Goal: Transaction & Acquisition: Purchase product/service

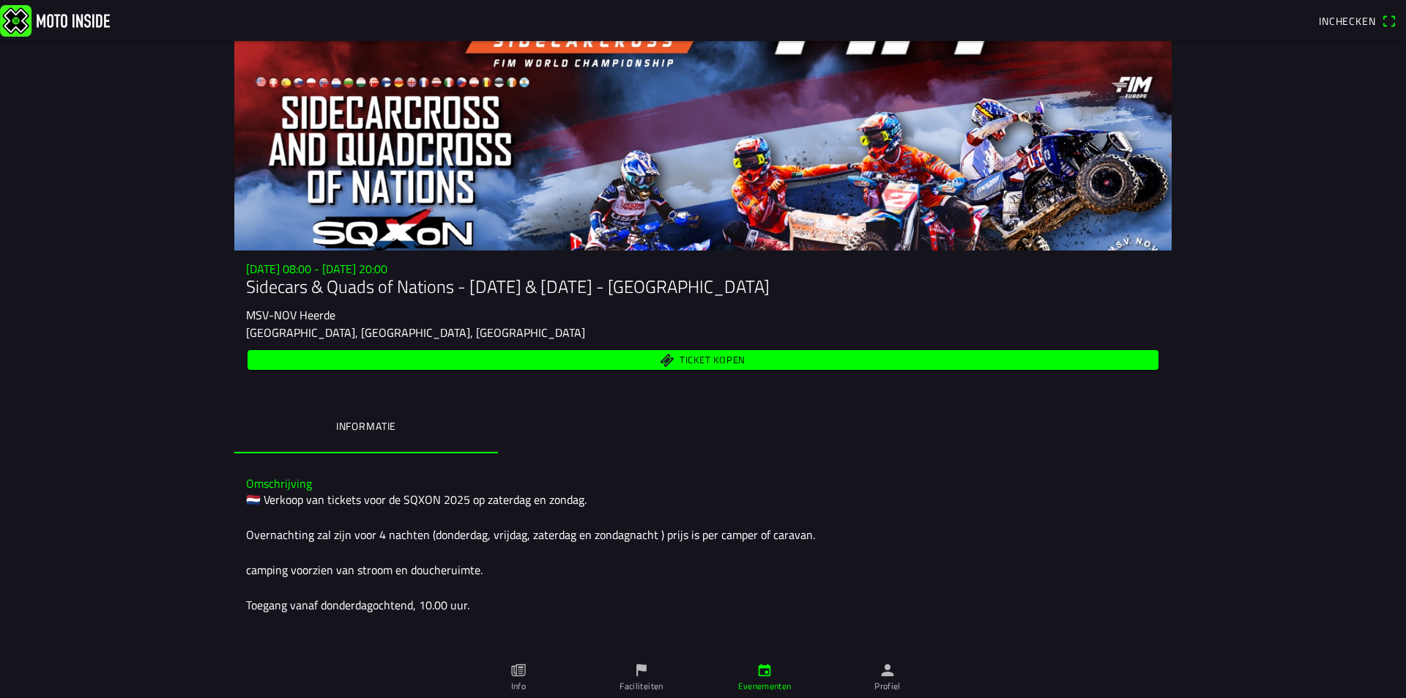
click at [708, 355] on span "Ticket kopen" at bounding box center [712, 360] width 66 height 10
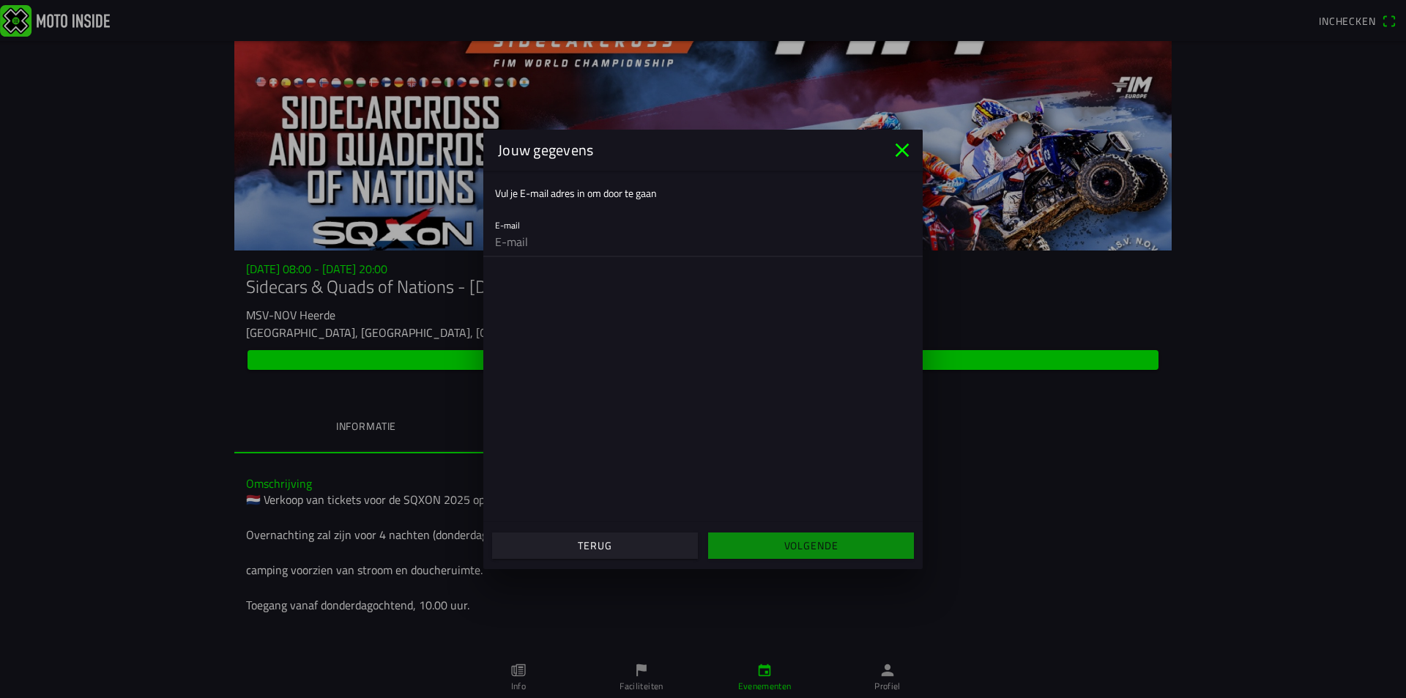
click at [539, 249] on input "email" at bounding box center [703, 241] width 416 height 29
type input "[EMAIL_ADDRESS][DOMAIN_NAME]"
click at [0, 0] on slot "Volgende" at bounding box center [0, 0] width 0 height 0
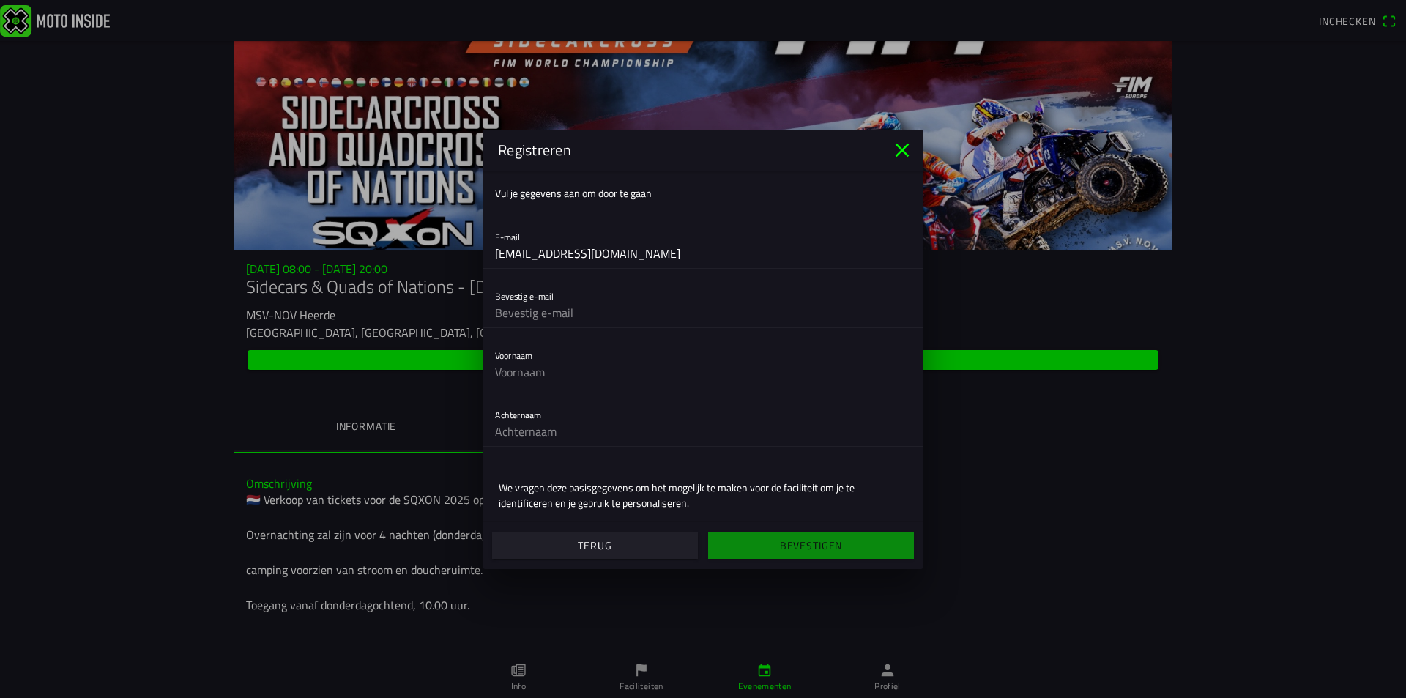
click at [581, 316] on input "text" at bounding box center [703, 312] width 416 height 29
type input "[EMAIL_ADDRESS][DOMAIN_NAME]"
type input "Bart"
type input "Coomans"
click at [0, 0] on slot "Bevestigen" at bounding box center [0, 0] width 0 height 0
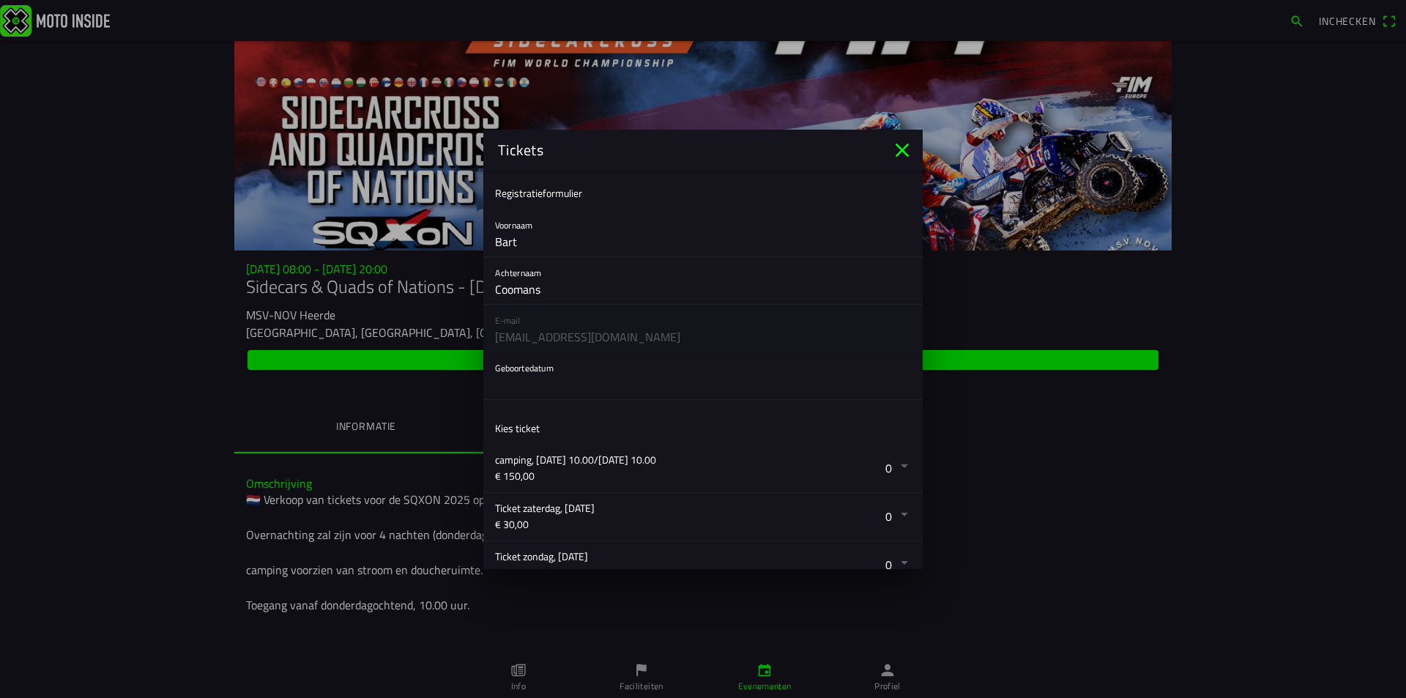
scroll to position [171, 0]
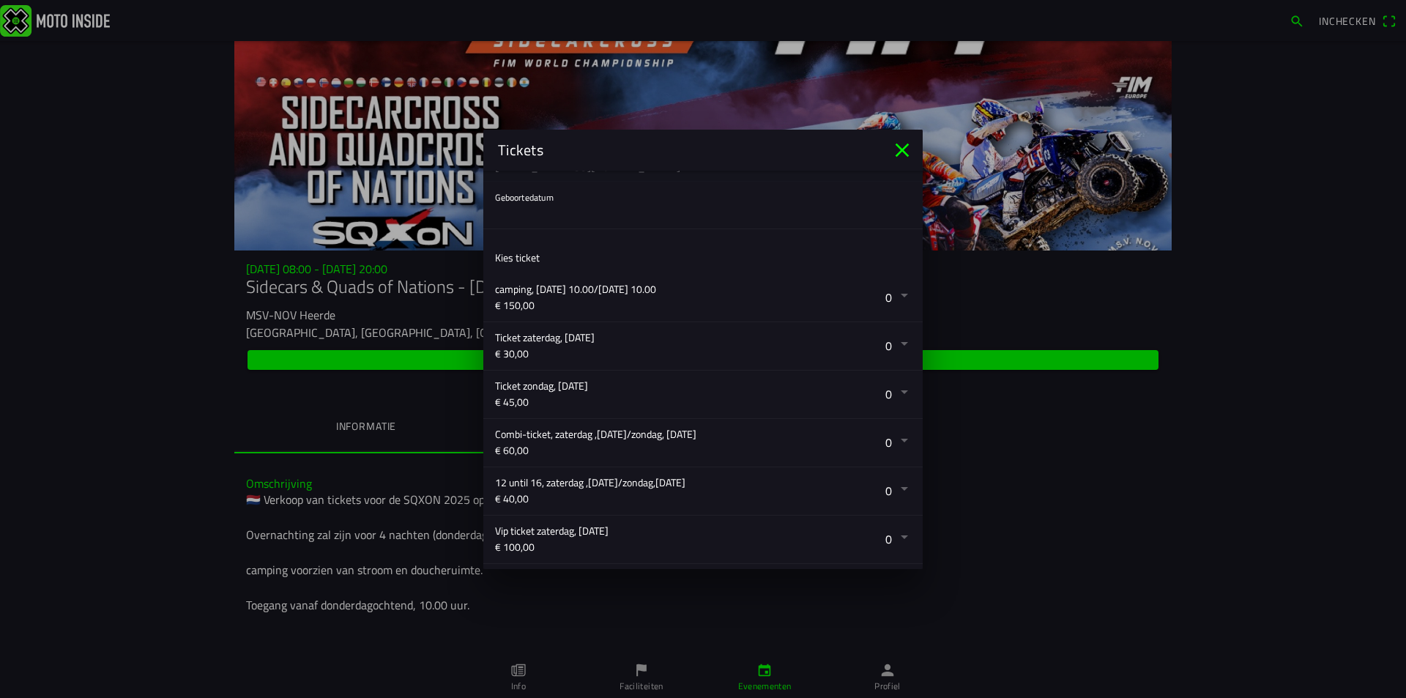
click at [892, 444] on button "button" at bounding box center [709, 443] width 428 height 48
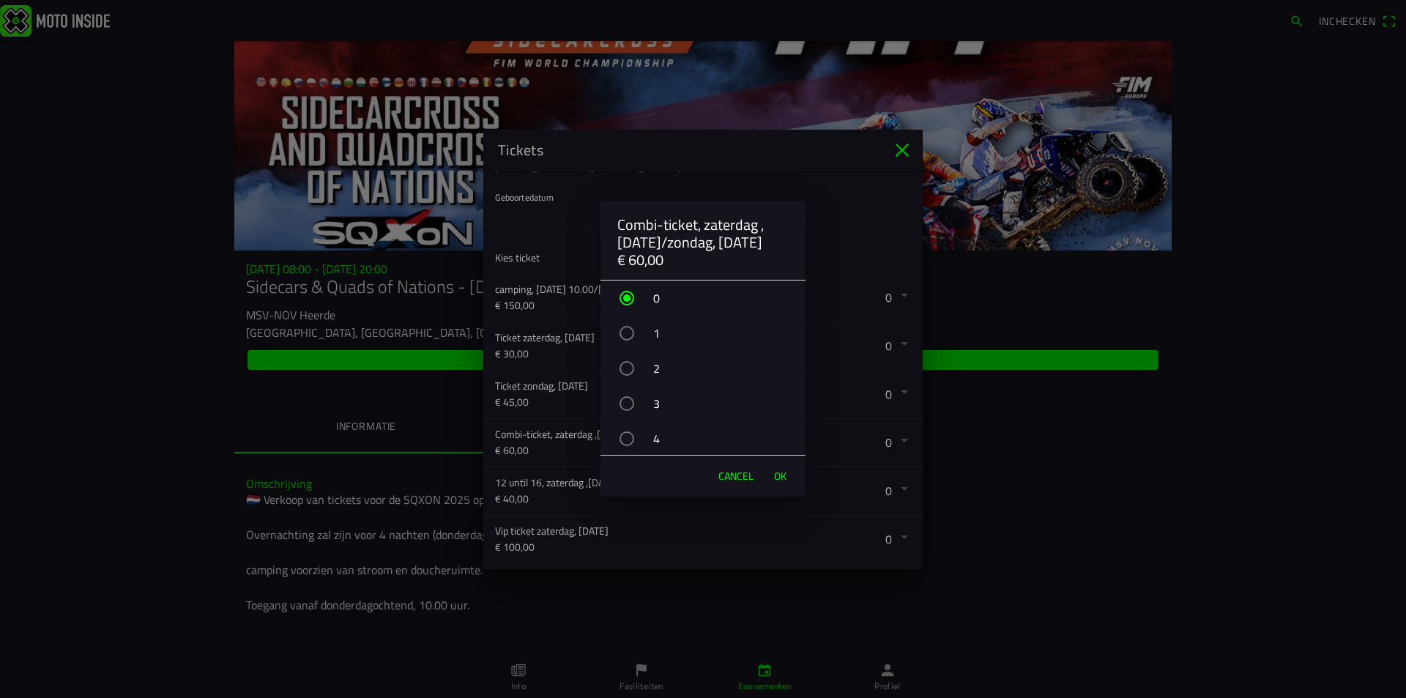
click at [652, 403] on div "3" at bounding box center [710, 403] width 190 height 37
click at [775, 474] on span "OK" at bounding box center [780, 476] width 12 height 15
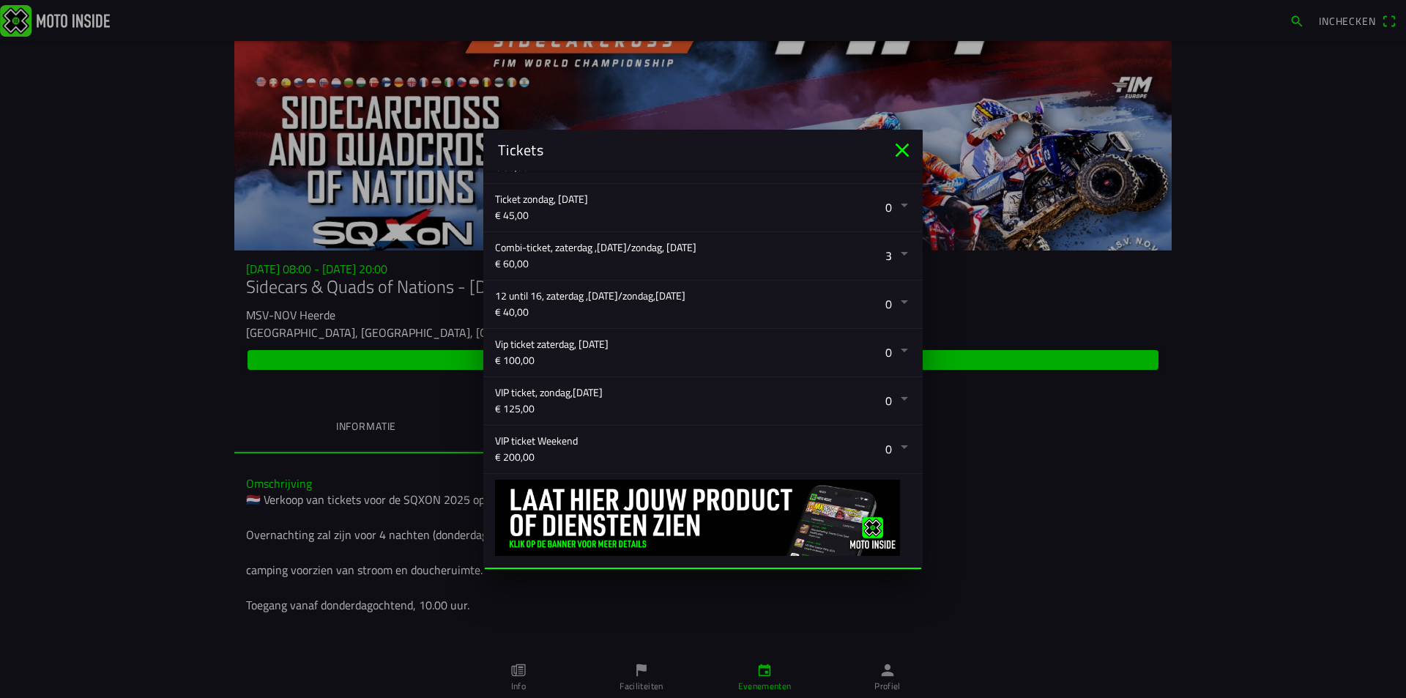
scroll to position [385, 0]
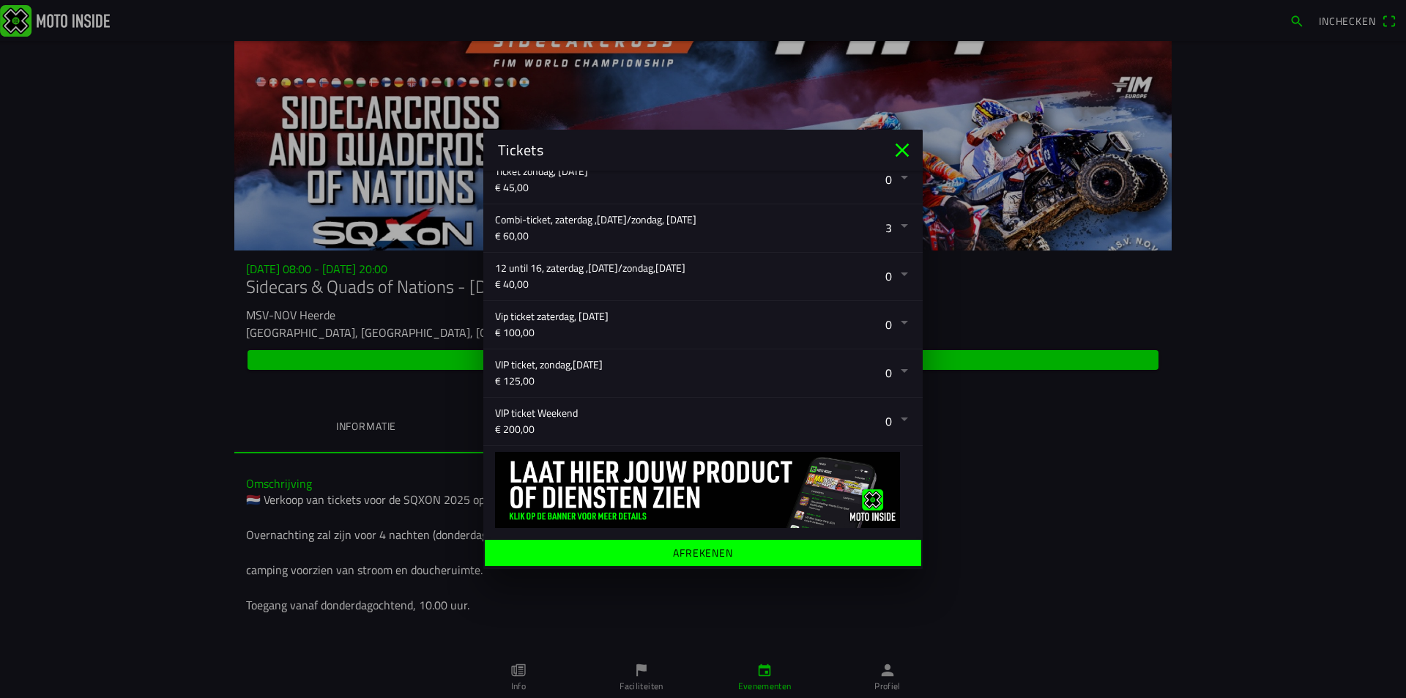
click at [693, 554] on ion-label "Afrekenen" at bounding box center [703, 552] width 60 height 10
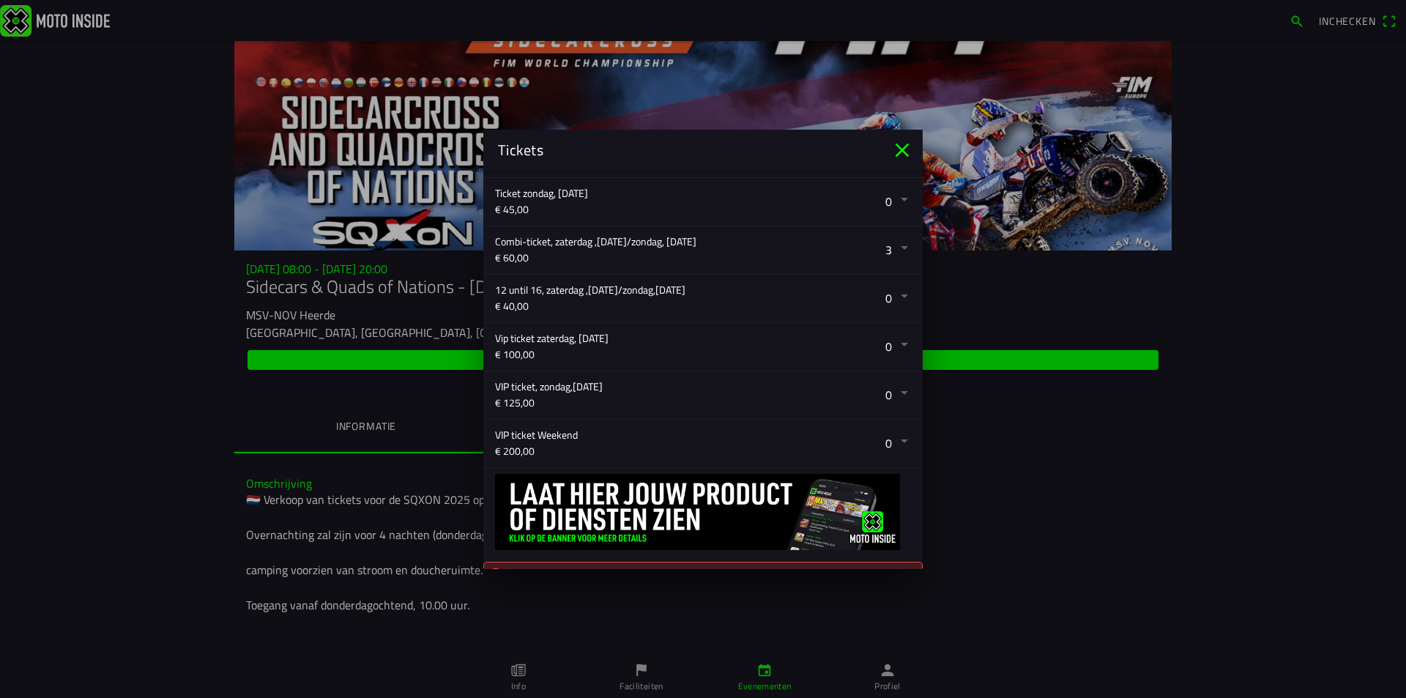
scroll to position [413, 0]
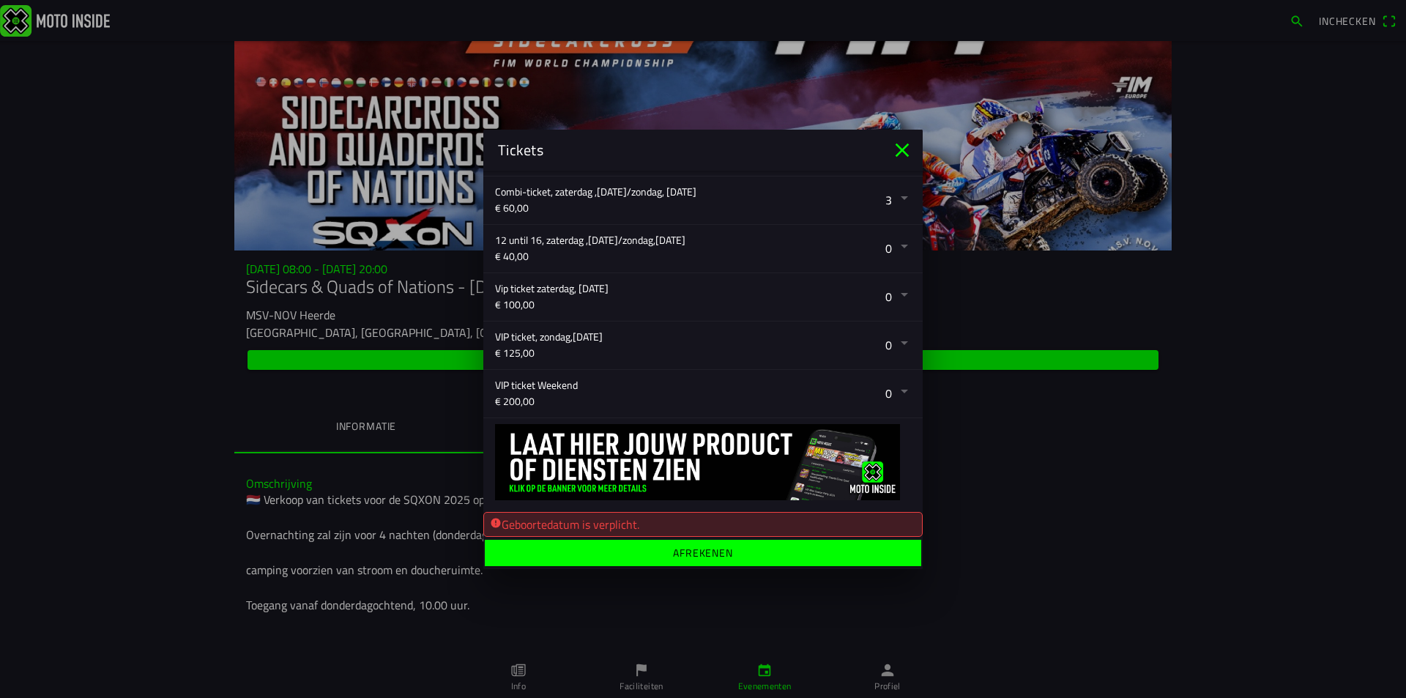
click at [624, 521] on div "Geboortedatum is verplicht." at bounding box center [703, 524] width 426 height 18
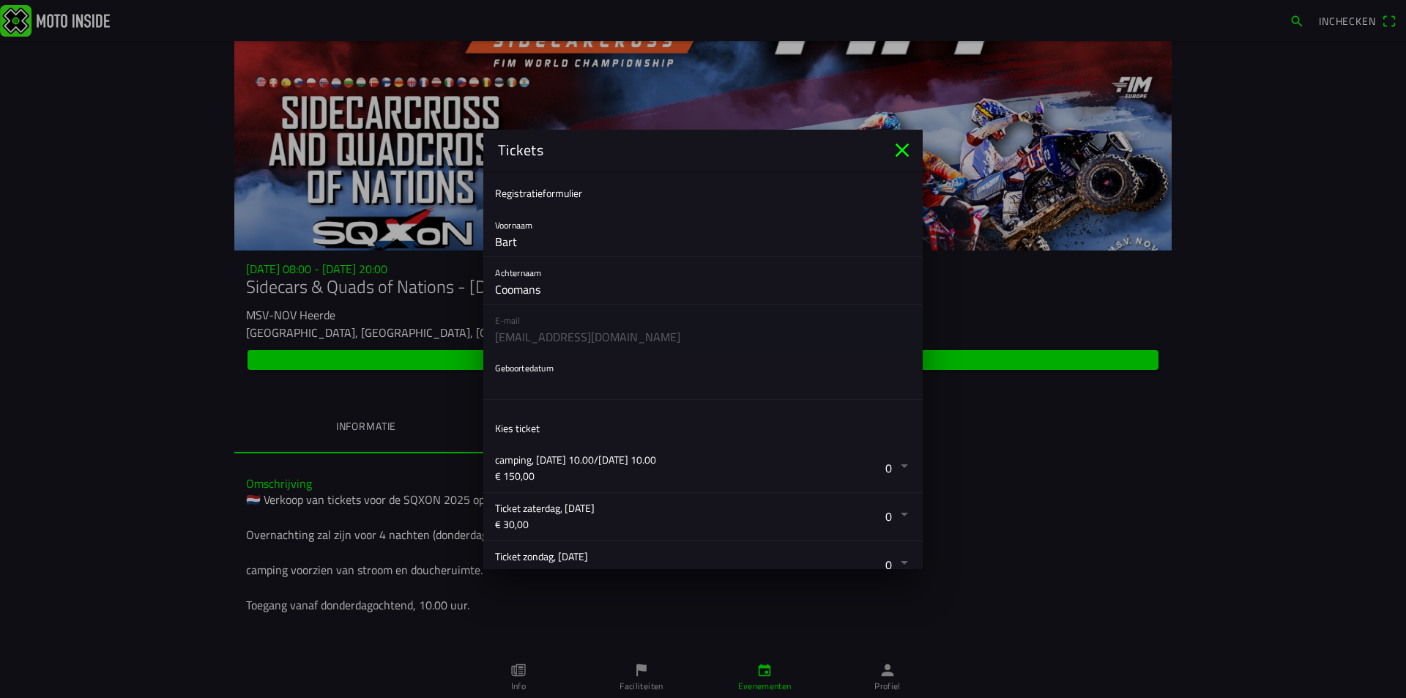
click at [560, 365] on button "button" at bounding box center [709, 375] width 428 height 47
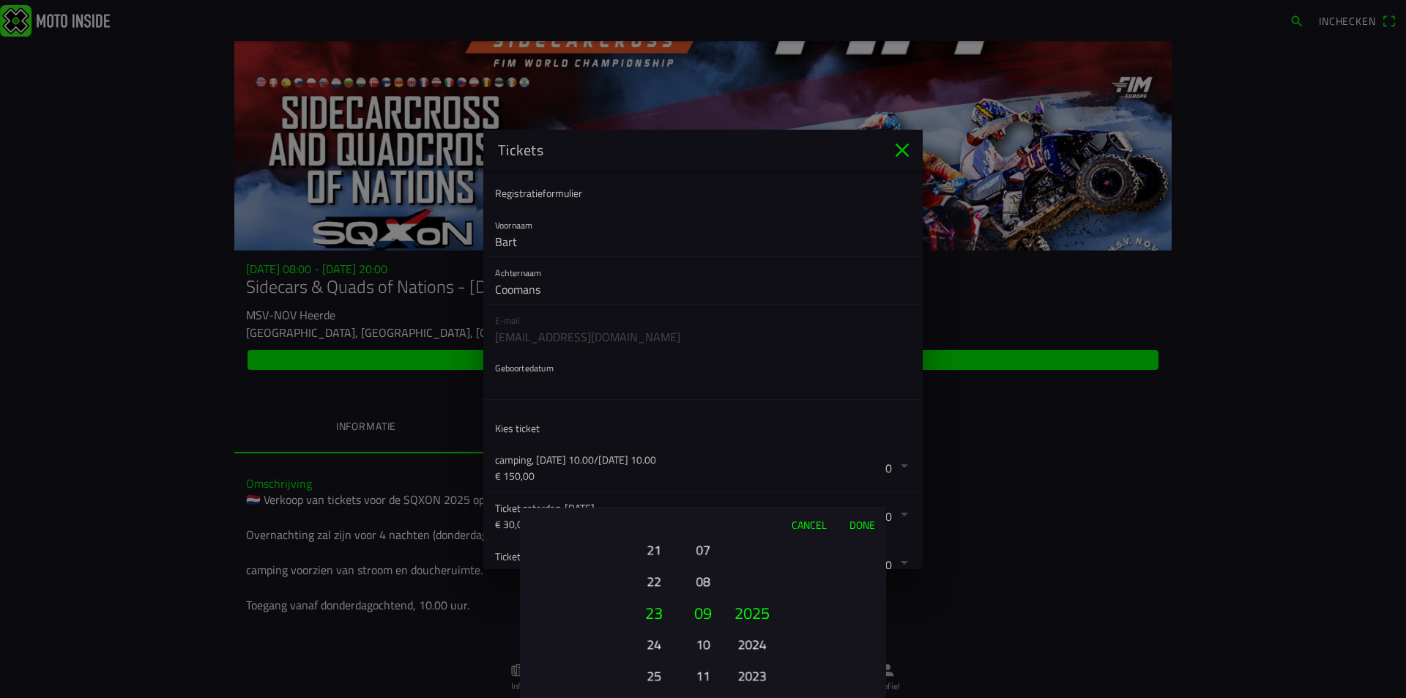
click at [655, 643] on button "24" at bounding box center [653, 644] width 40 height 26
drag, startPoint x: 699, startPoint y: 550, endPoint x: 707, endPoint y: 681, distance: 131.3
click at [707, 681] on button "07" at bounding box center [703, 681] width 21 height 26
click at [707, 639] on button "04" at bounding box center [703, 644] width 21 height 26
drag, startPoint x: 760, startPoint y: 652, endPoint x: 765, endPoint y: 595, distance: 58.1
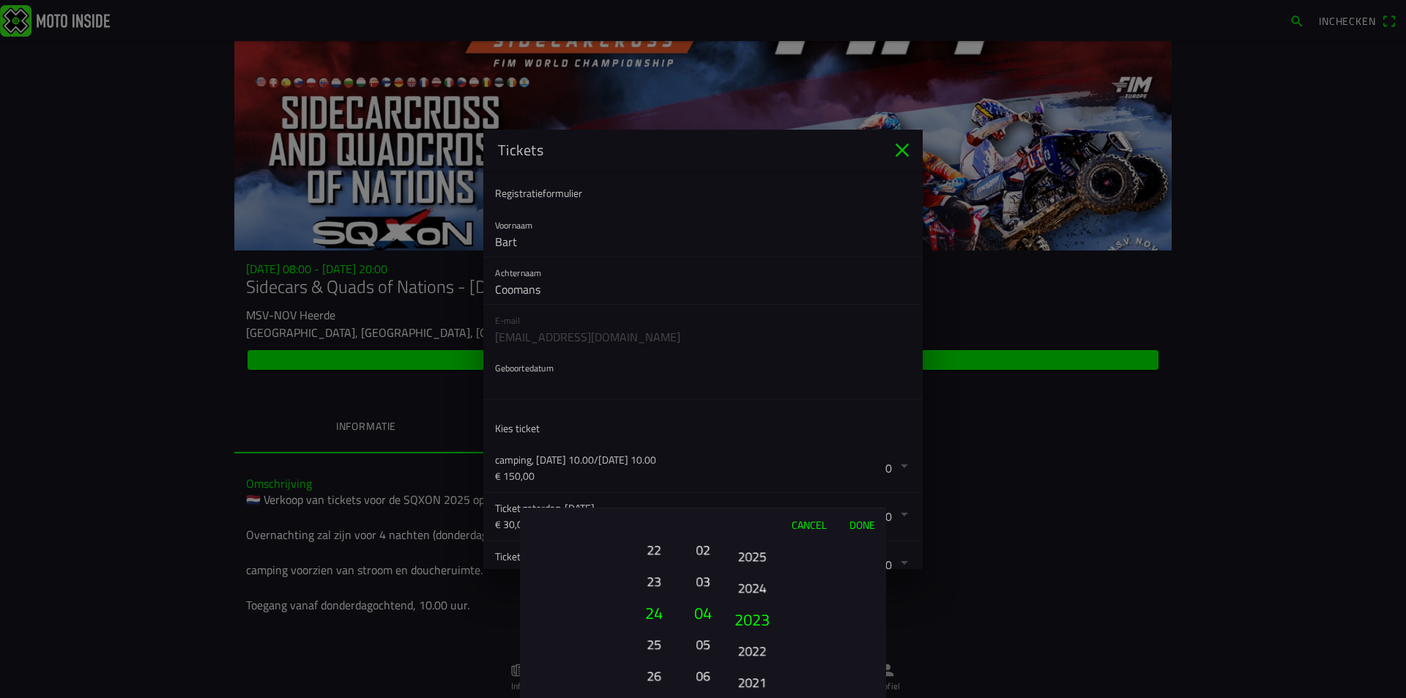
click at [765, 595] on button "2024" at bounding box center [751, 588] width 40 height 26
drag, startPoint x: 756, startPoint y: 648, endPoint x: 758, endPoint y: 493, distance: 155.2
click at [758, 493] on ion-picker "Cancel Done 01 02 03 04 05 06 07 08 09 10 11 12 13 14 15 16 17 18 19 20 21 22 2…" at bounding box center [703, 349] width 1406 height 698
drag, startPoint x: 762, startPoint y: 651, endPoint x: 776, endPoint y: 529, distance: 123.1
click at [776, 529] on div "Cancel Done 01 02 03 04 05 06 07 08 09 10 11 12 13 14 15 16 17 18 19 20 21 22 2…" at bounding box center [703, 602] width 366 height 190
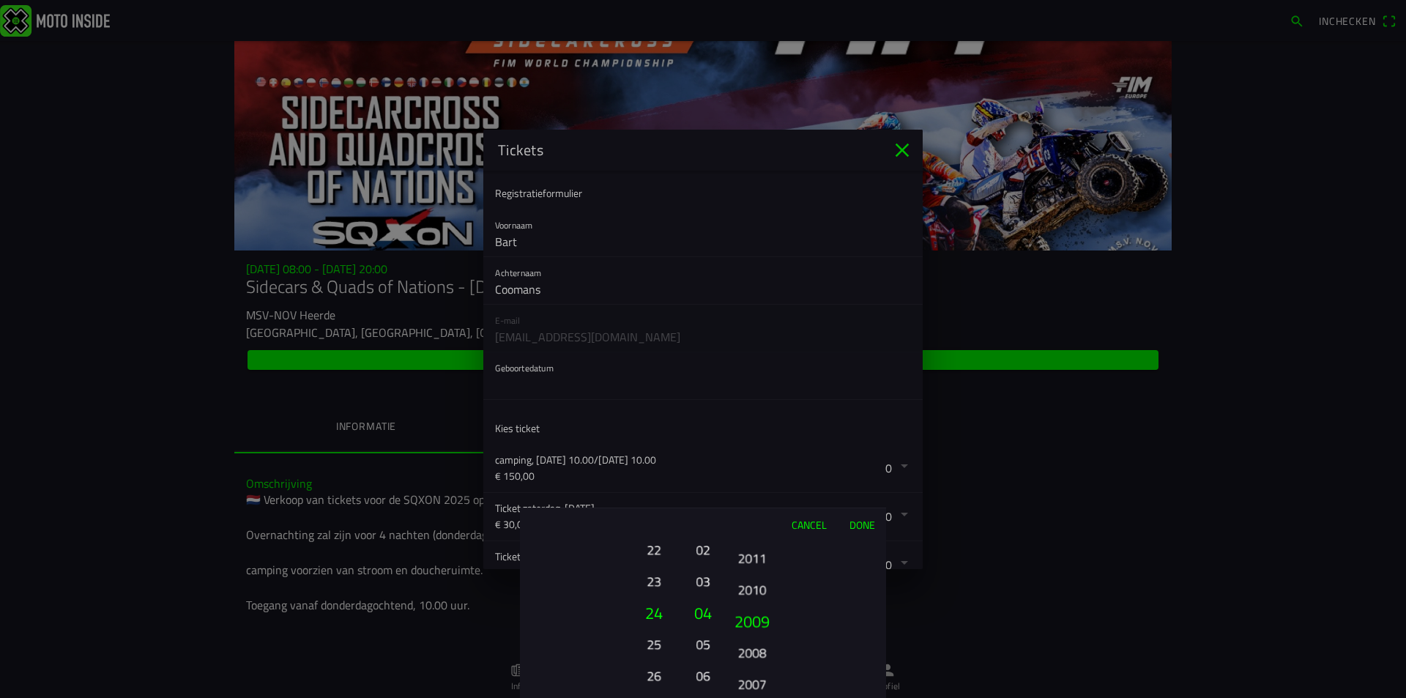
drag, startPoint x: 767, startPoint y: 660, endPoint x: 772, endPoint y: 525, distance: 134.8
click at [772, 525] on div "Cancel Done 01 02 03 04 05 06 07 08 09 10 11 12 13 14 15 16 17 18 19 20 21 22 2…" at bounding box center [703, 602] width 366 height 190
drag, startPoint x: 751, startPoint y: 646, endPoint x: 756, endPoint y: 546, distance: 99.7
click at [761, 526] on div "Cancel Done 01 02 03 04 05 06 07 08 09 10 11 12 13 14 15 16 17 18 19 20 21 22 2…" at bounding box center [703, 602] width 366 height 190
drag, startPoint x: 753, startPoint y: 642, endPoint x: 759, endPoint y: 544, distance: 98.3
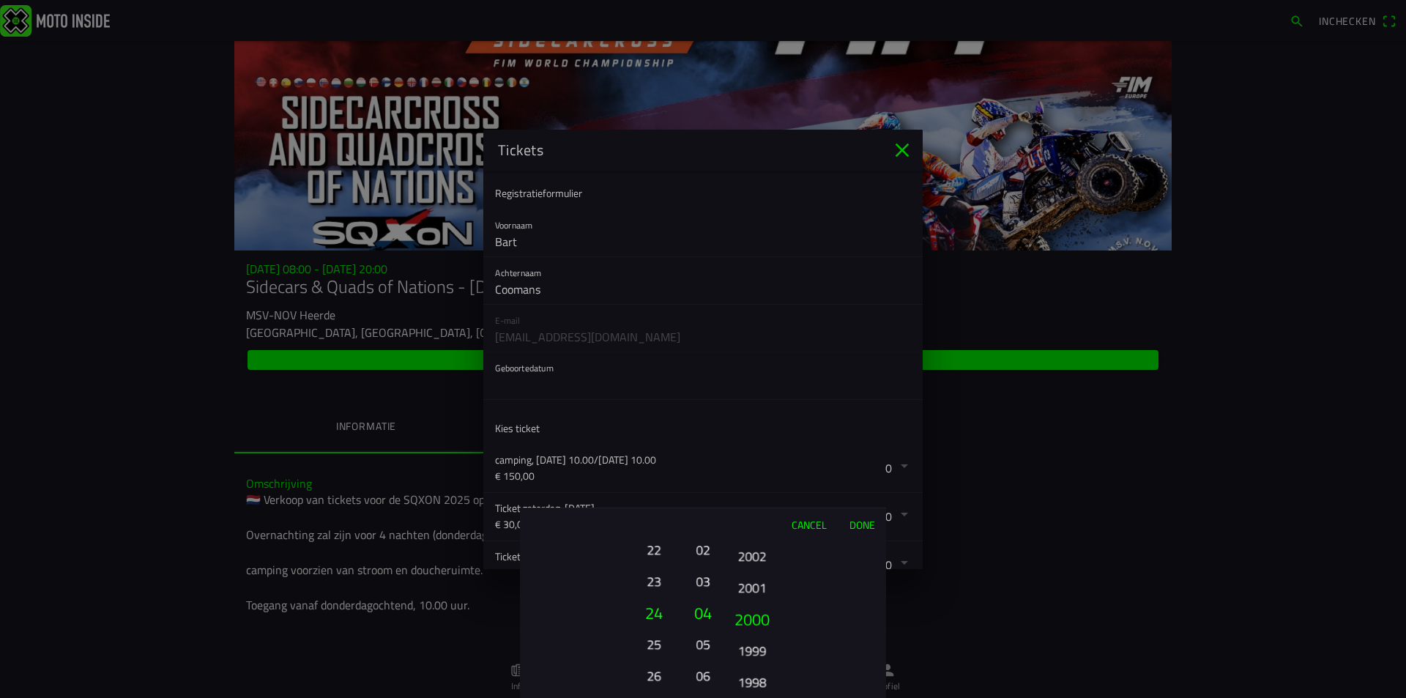
click at [764, 513] on div "Cancel Done 01 02 03 04 05 06 07 08 09 10 11 12 13 14 15 16 17 18 19 20 21 22 2…" at bounding box center [703, 602] width 366 height 190
drag, startPoint x: 757, startPoint y: 644, endPoint x: 766, endPoint y: 537, distance: 106.5
click at [768, 530] on div "Cancel Done 01 02 03 04 05 06 07 08 09 10 11 12 13 14 15 16 17 18 19 20 21 22 2…" at bounding box center [703, 602] width 366 height 190
drag, startPoint x: 756, startPoint y: 652, endPoint x: 763, endPoint y: 545, distance: 107.1
click at [763, 548] on button "1994" at bounding box center [751, 561] width 40 height 26
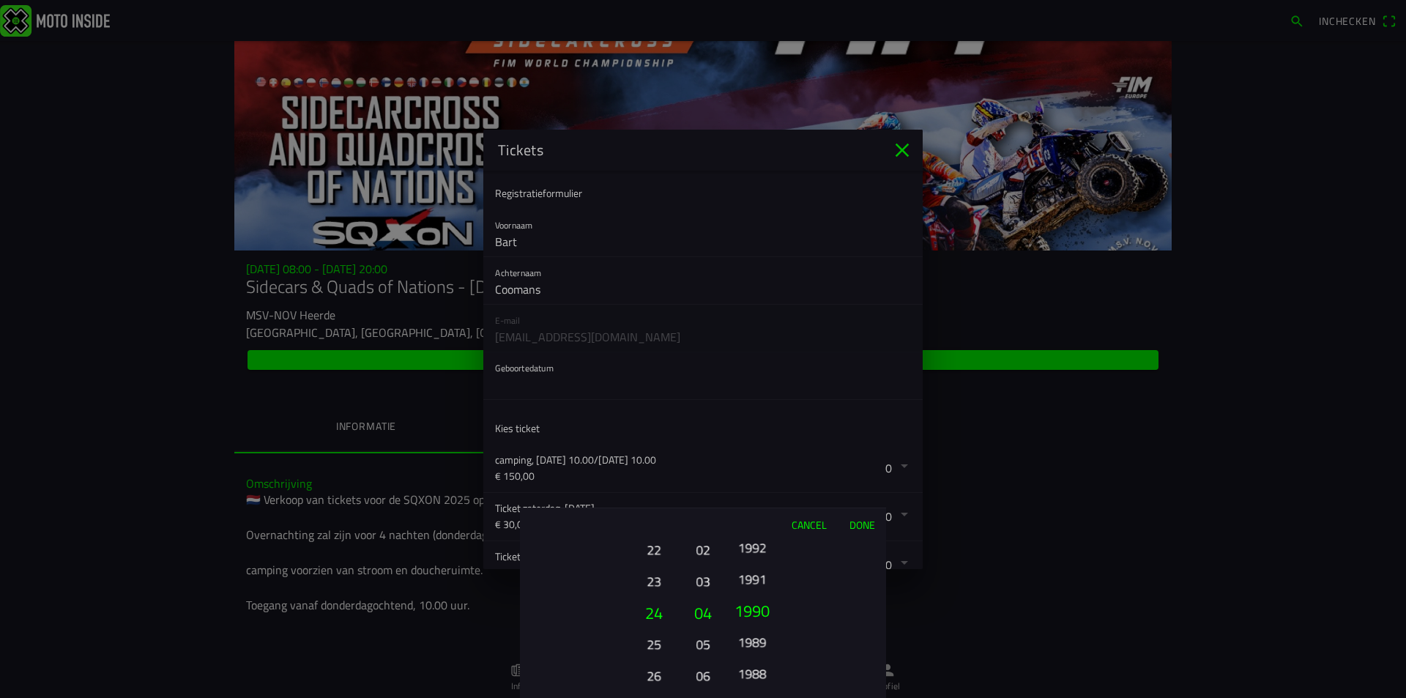
drag, startPoint x: 753, startPoint y: 648, endPoint x: 753, endPoint y: 565, distance: 82.7
click at [753, 566] on button "1991" at bounding box center [751, 579] width 40 height 26
drag, startPoint x: 756, startPoint y: 651, endPoint x: 764, endPoint y: 535, distance: 115.9
click at [764, 532] on div "Cancel Done 01 02 03 04 05 06 07 08 09 10 11 12 13 14 15 16 17 18 19 20 21 22 2…" at bounding box center [703, 602] width 366 height 190
click at [759, 668] on button "1983" at bounding box center [751, 676] width 40 height 26
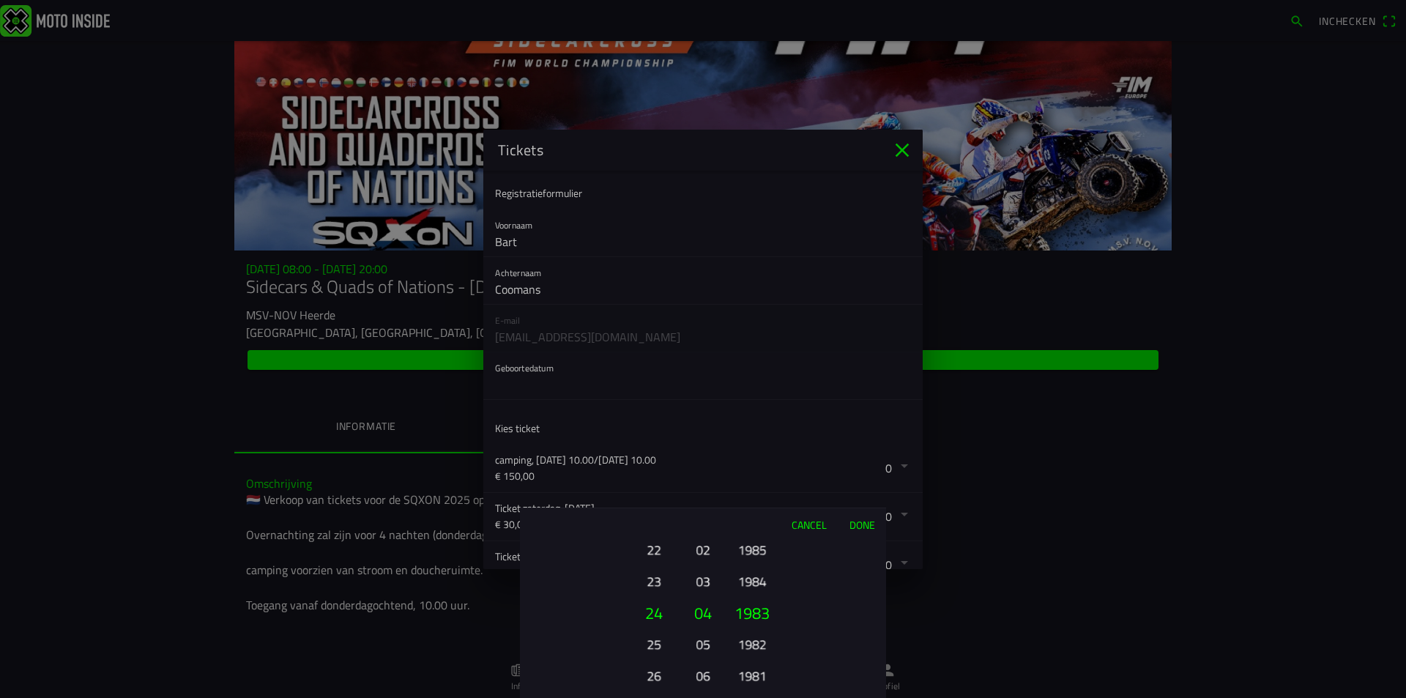
click at [861, 523] on button "Done" at bounding box center [862, 524] width 48 height 32
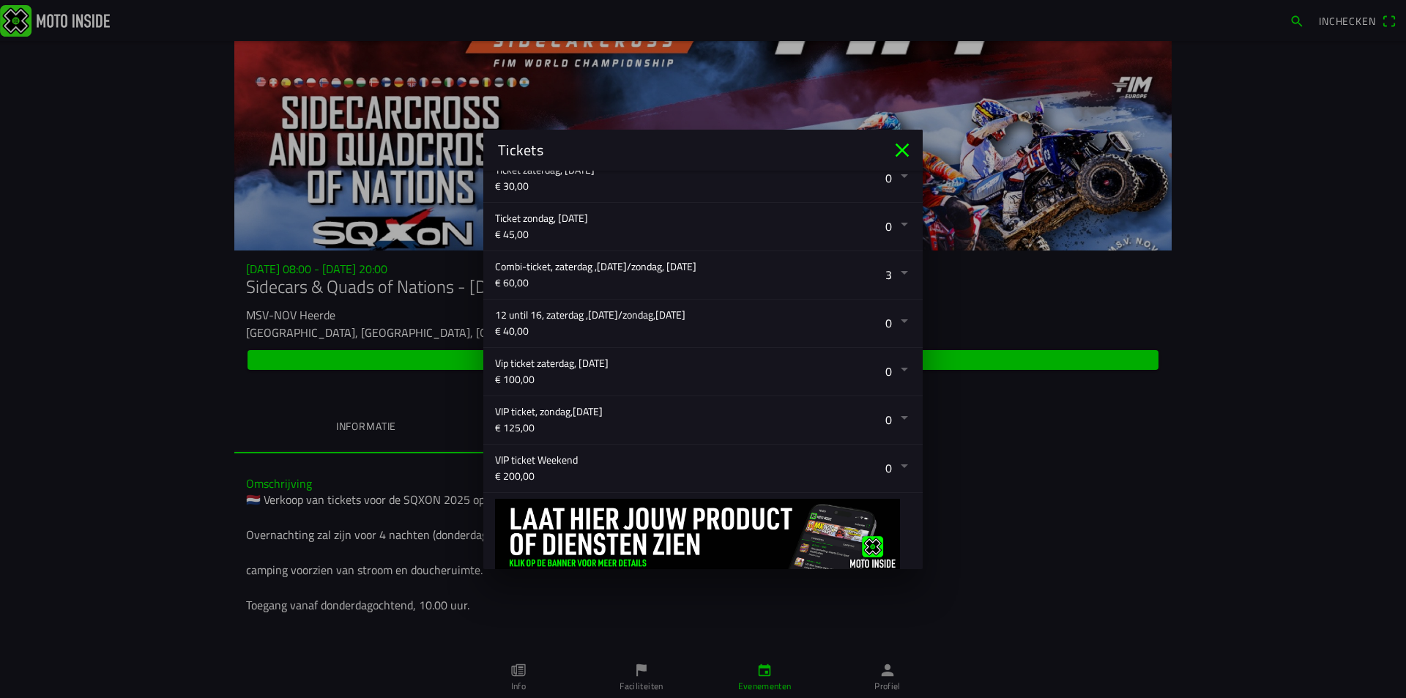
scroll to position [417, 0]
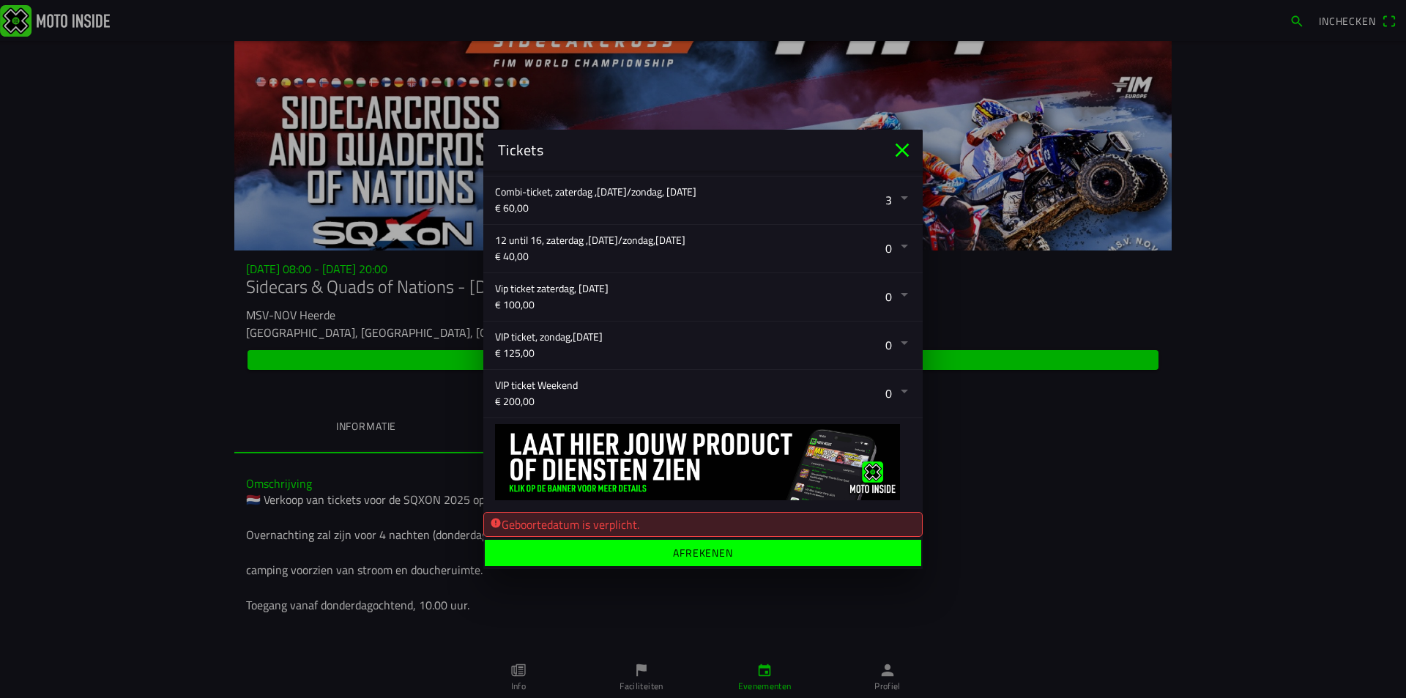
click at [714, 556] on ion-label "Afrekenen" at bounding box center [703, 552] width 60 height 10
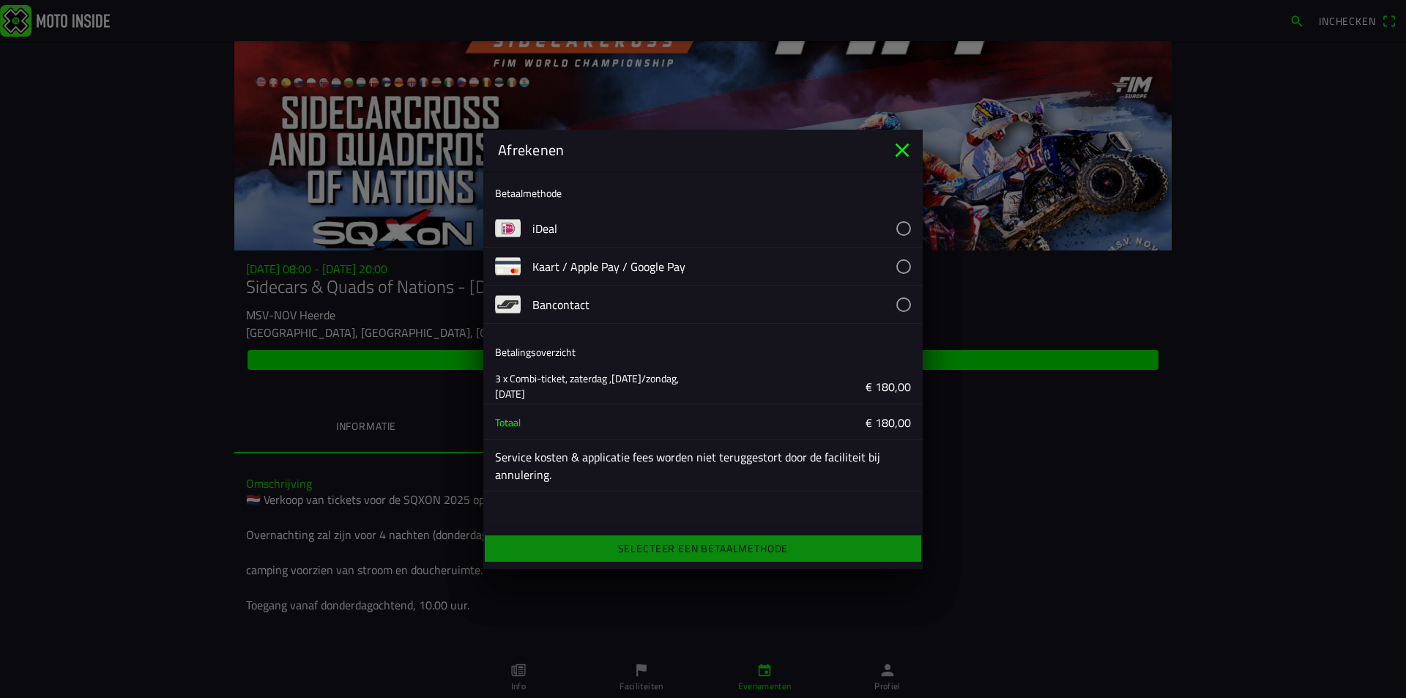
click at [631, 264] on button "button" at bounding box center [727, 265] width 390 height 37
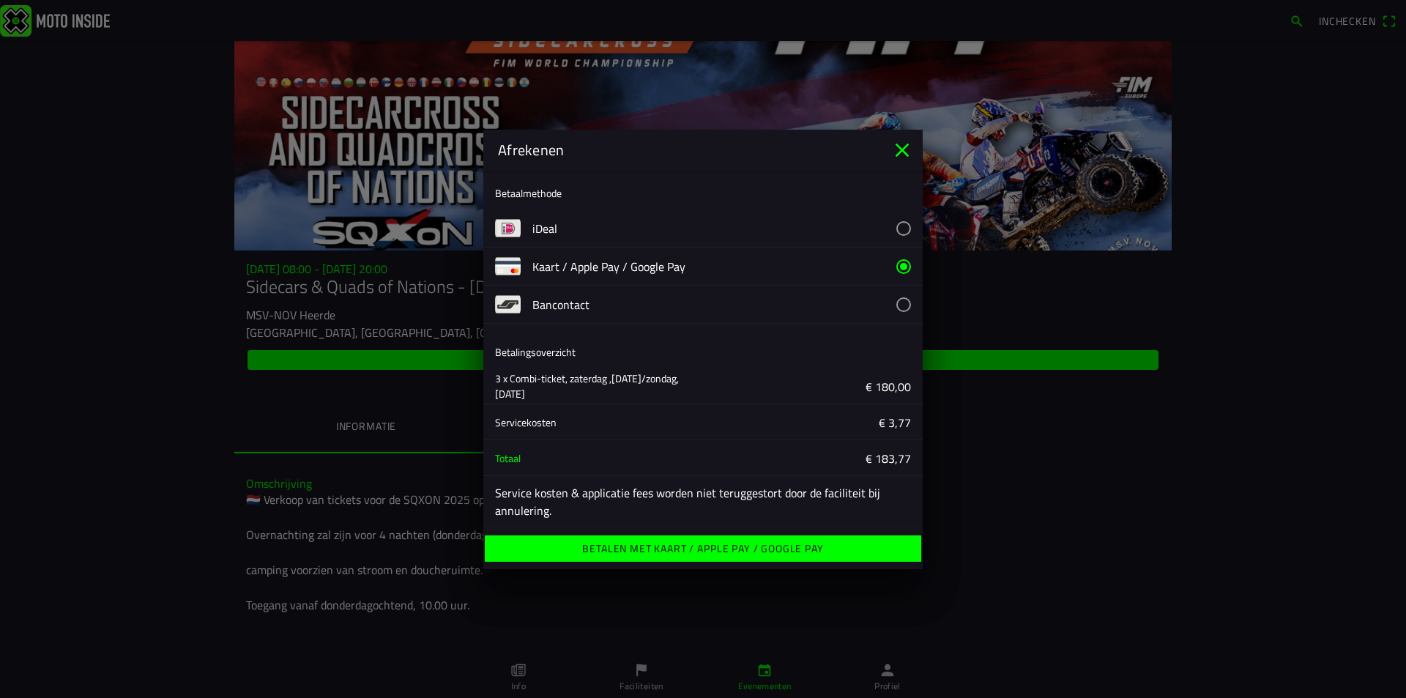
click at [708, 548] on ion-label "Betalen met Kaart / Apple Pay / Google Pay" at bounding box center [702, 548] width 241 height 10
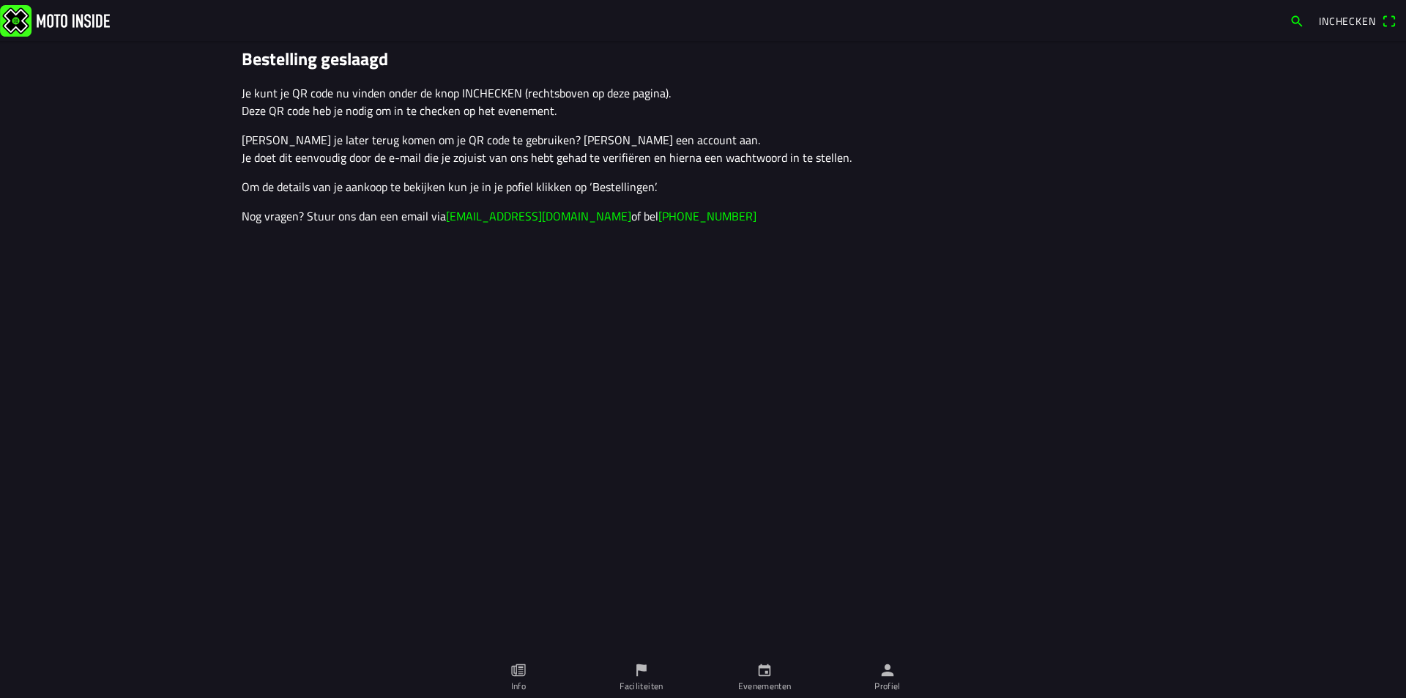
click at [1369, 21] on span "Inchecken" at bounding box center [1347, 20] width 57 height 15
click at [886, 670] on icon "person" at bounding box center [887, 670] width 16 height 16
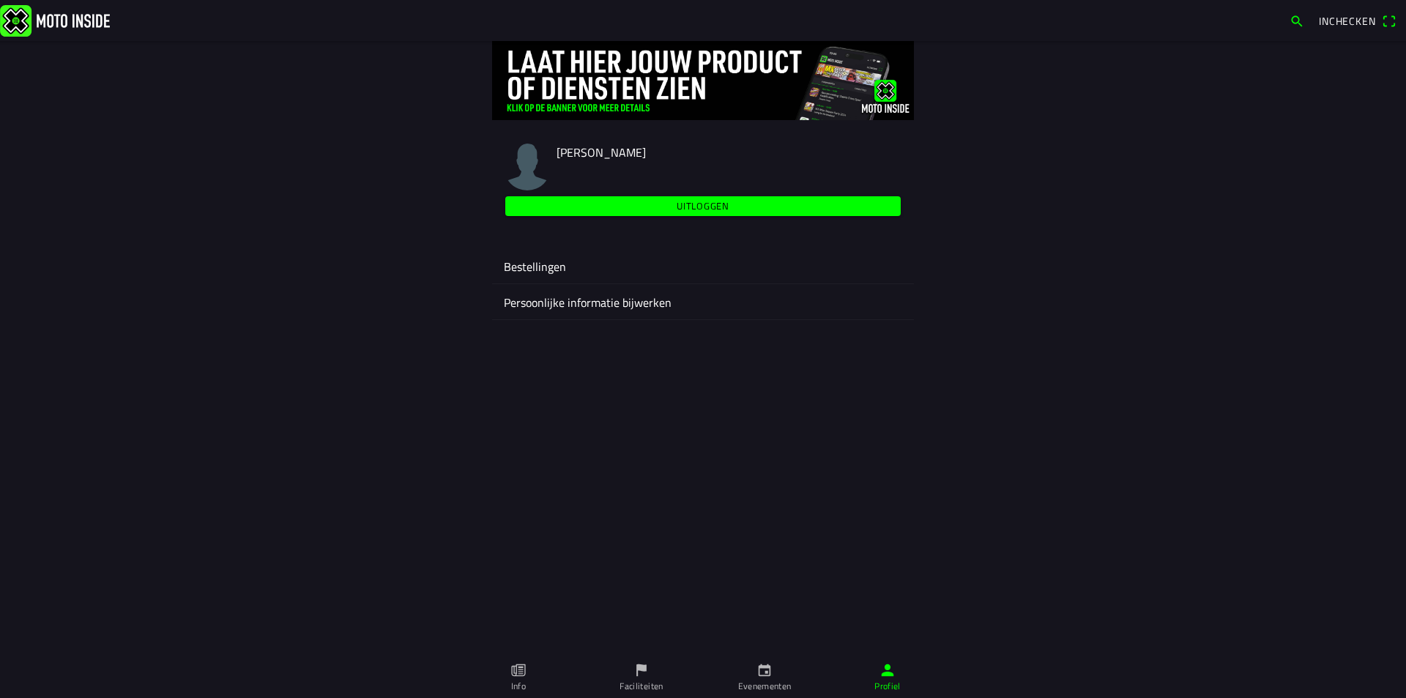
click at [622, 305] on ion-label "Persoonlijke informatie bijwerken" at bounding box center [703, 303] width 398 height 18
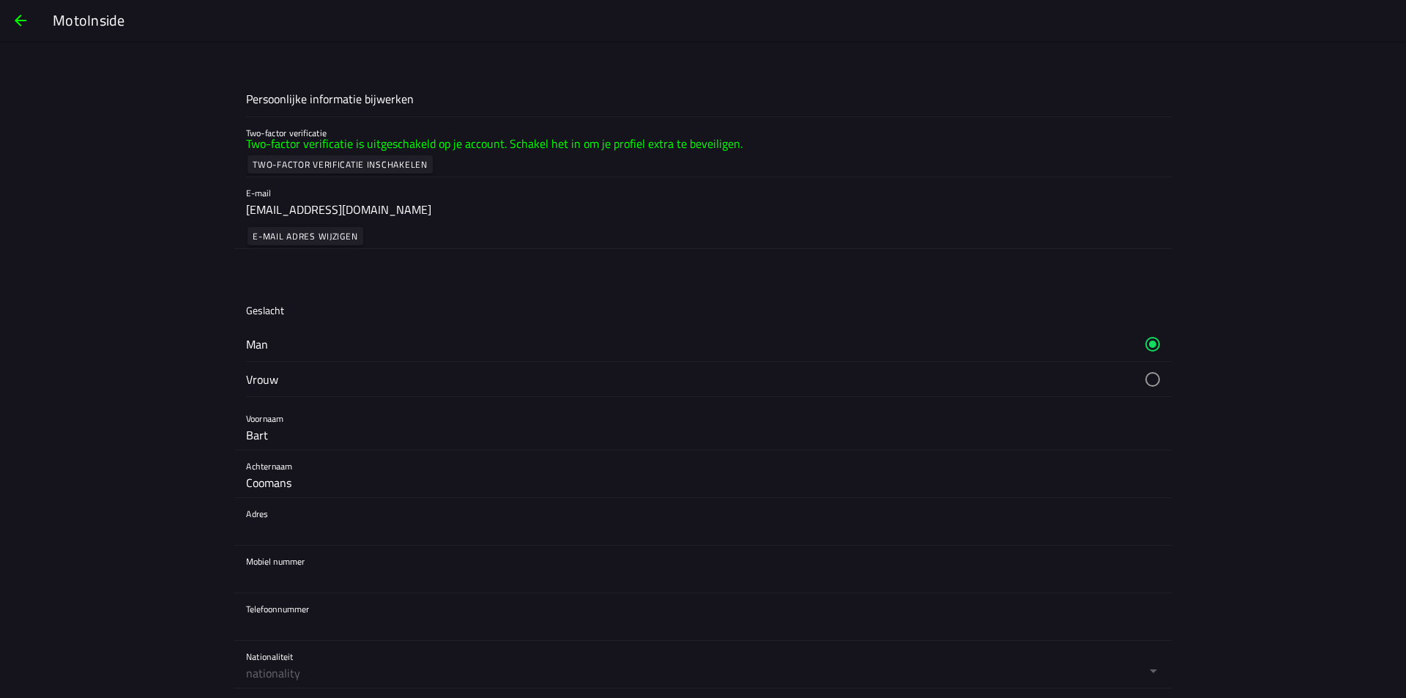
click at [12, 23] on span "button" at bounding box center [21, 20] width 18 height 35
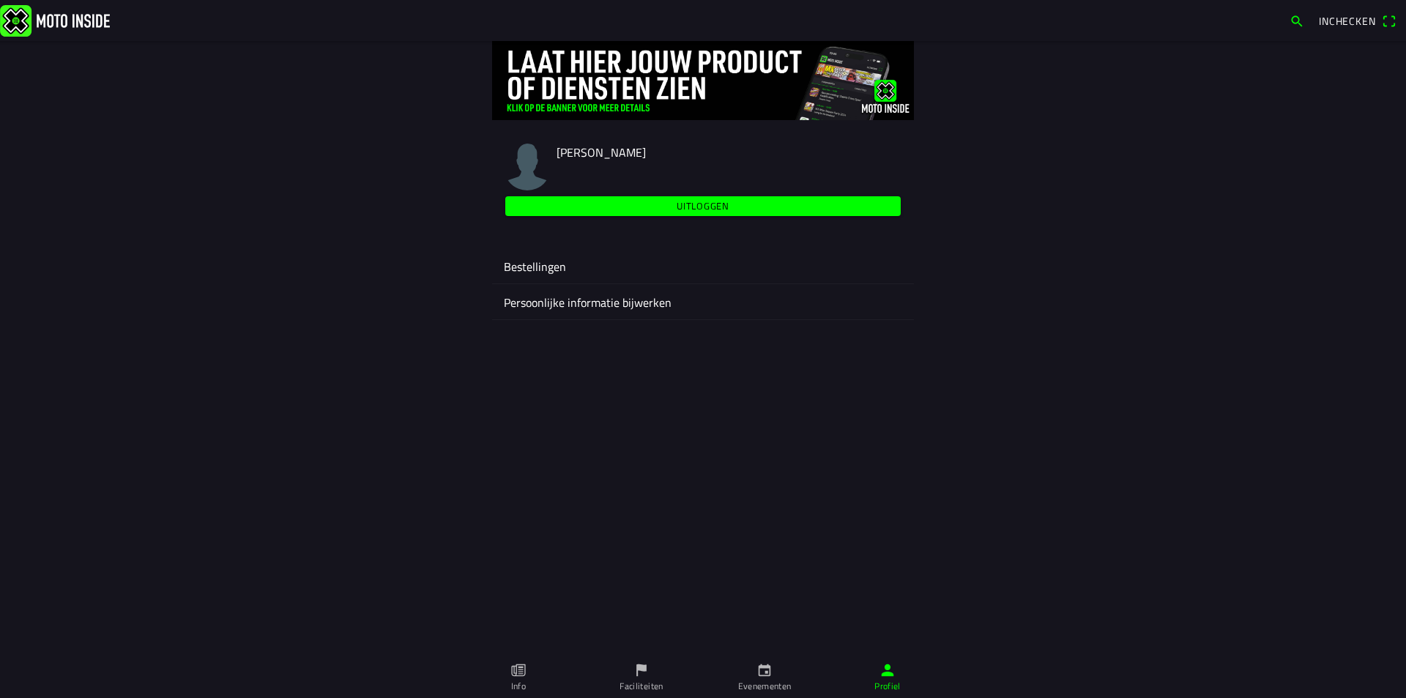
click at [561, 264] on ion-label "Bestellingen" at bounding box center [703, 267] width 398 height 18
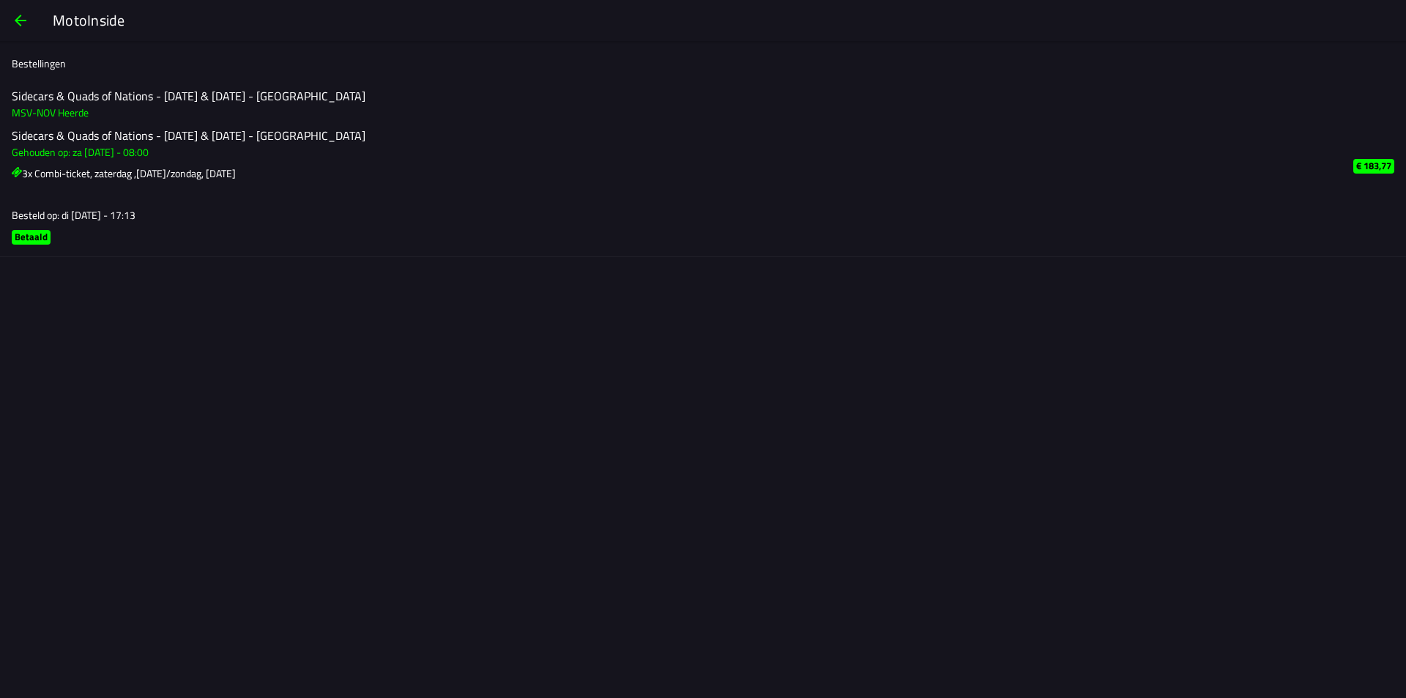
click at [15, 18] on span "button" at bounding box center [21, 20] width 18 height 35
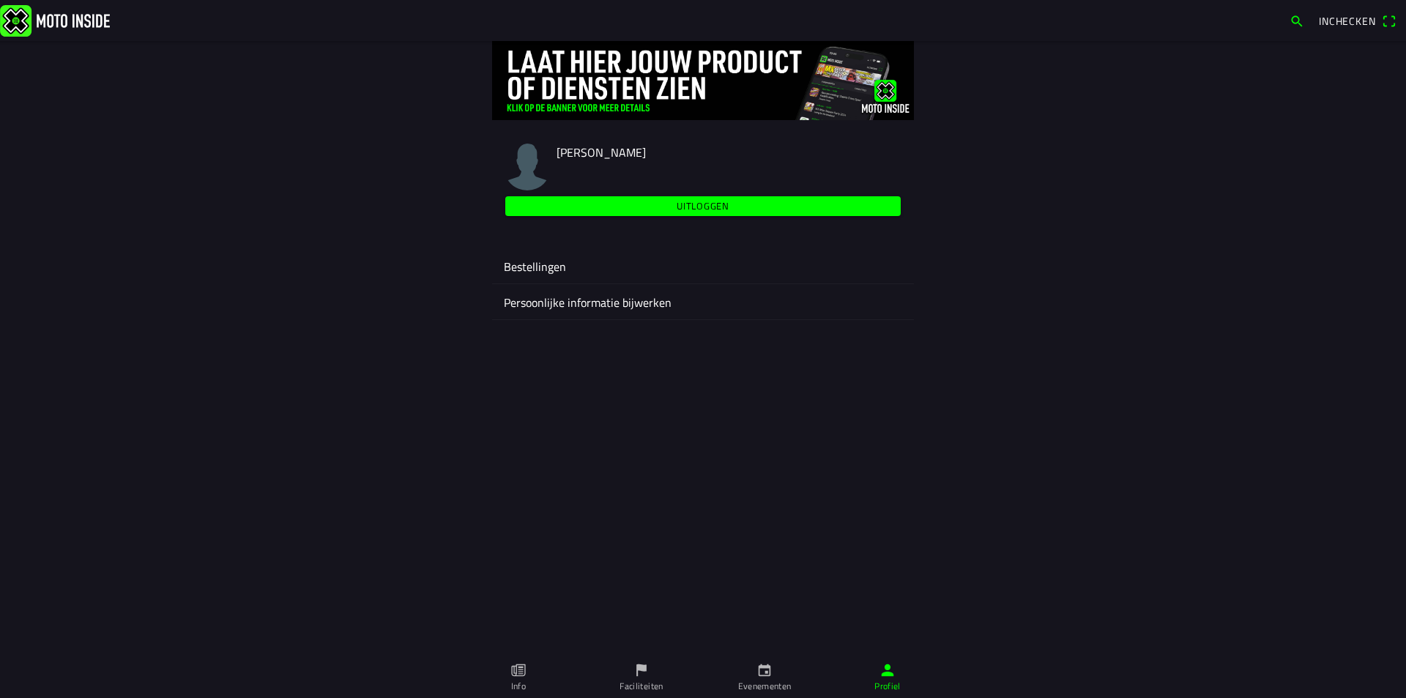
click at [74, 19] on img at bounding box center [55, 19] width 110 height 31
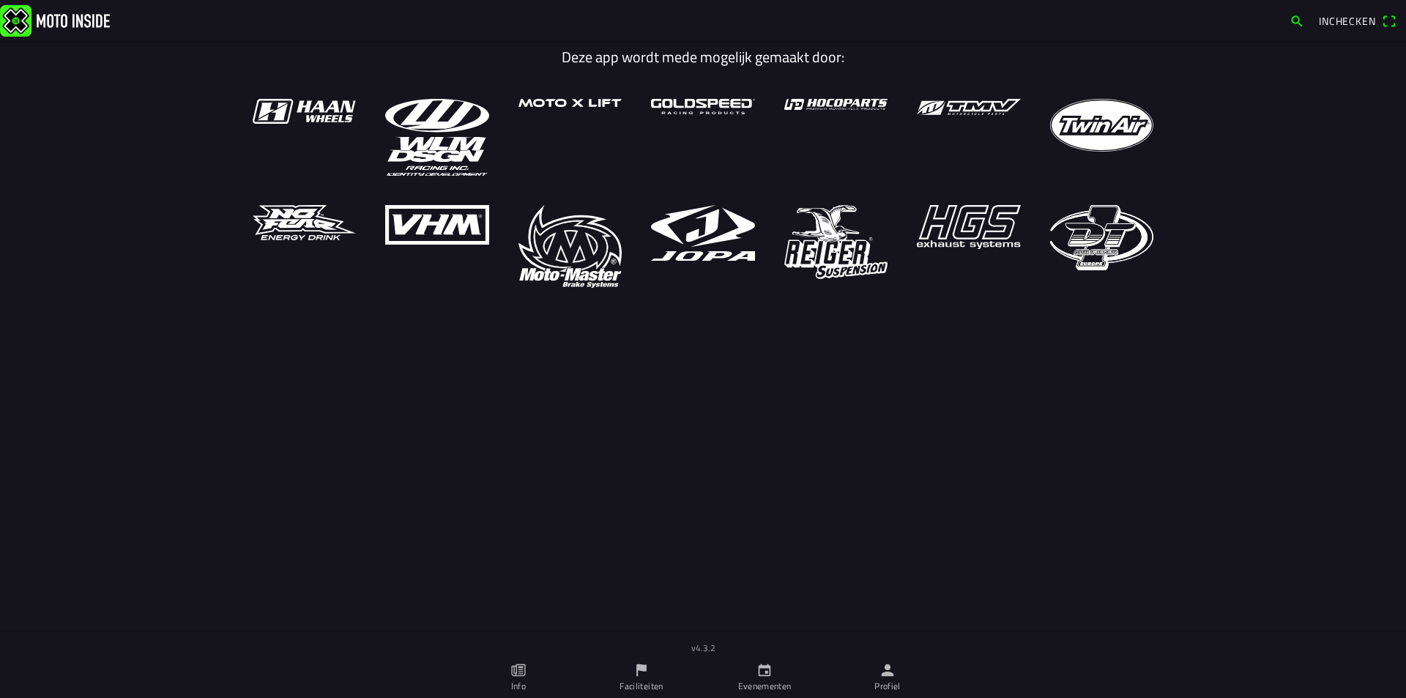
click at [888, 674] on icon "person" at bounding box center [888, 670] width 12 height 12
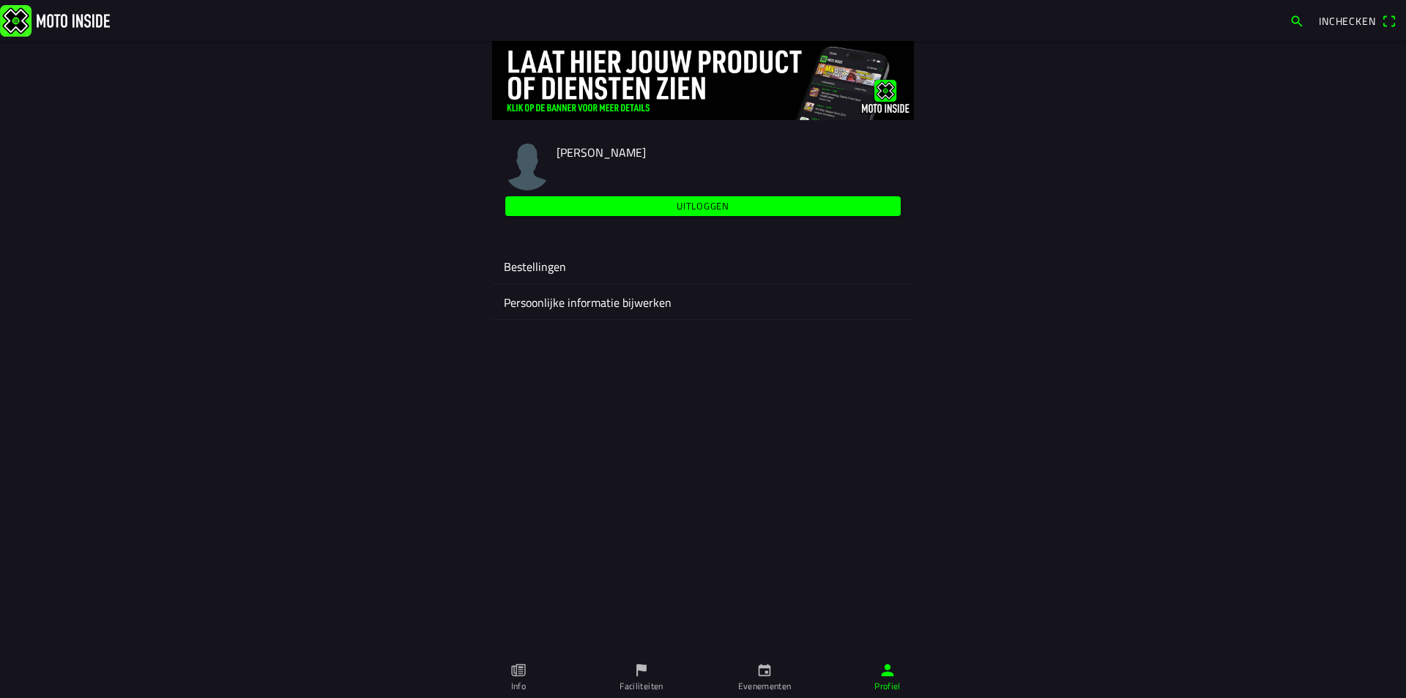
click at [551, 264] on ion-label "Bestellingen" at bounding box center [703, 267] width 398 height 18
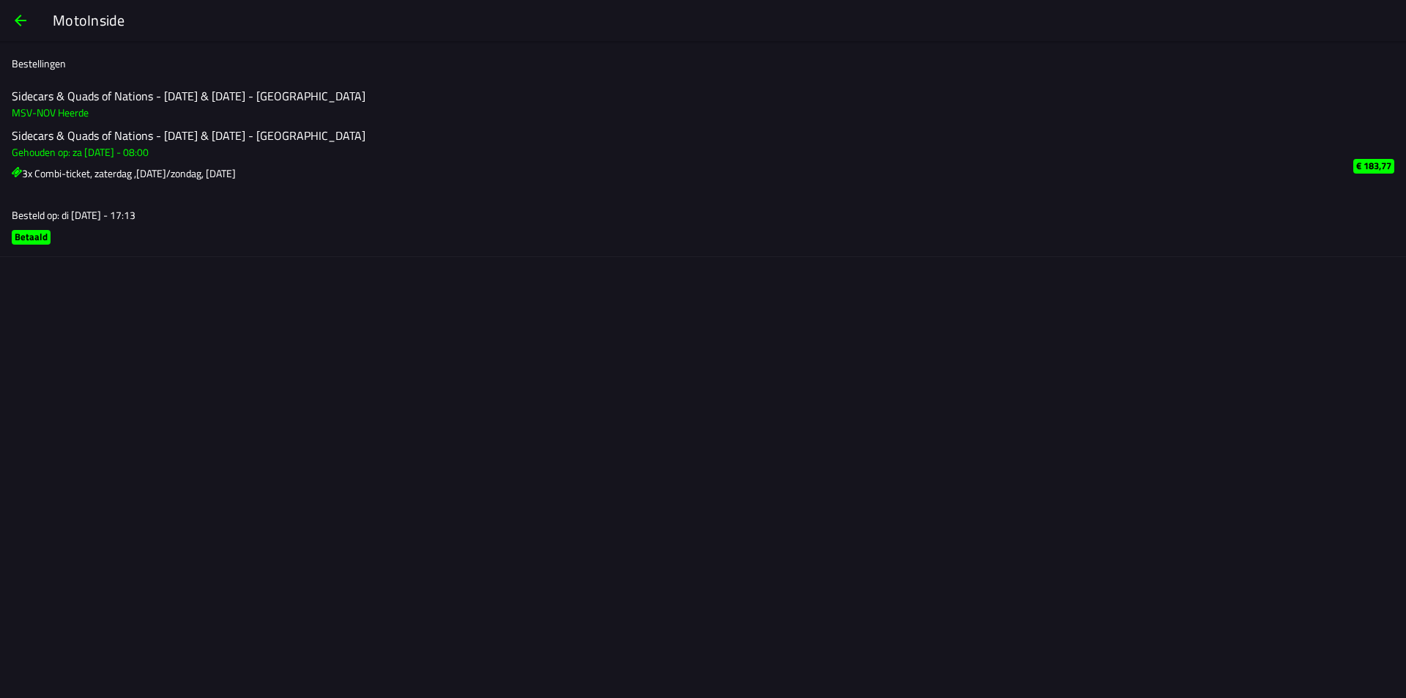
click at [14, 12] on span "button" at bounding box center [21, 20] width 18 height 35
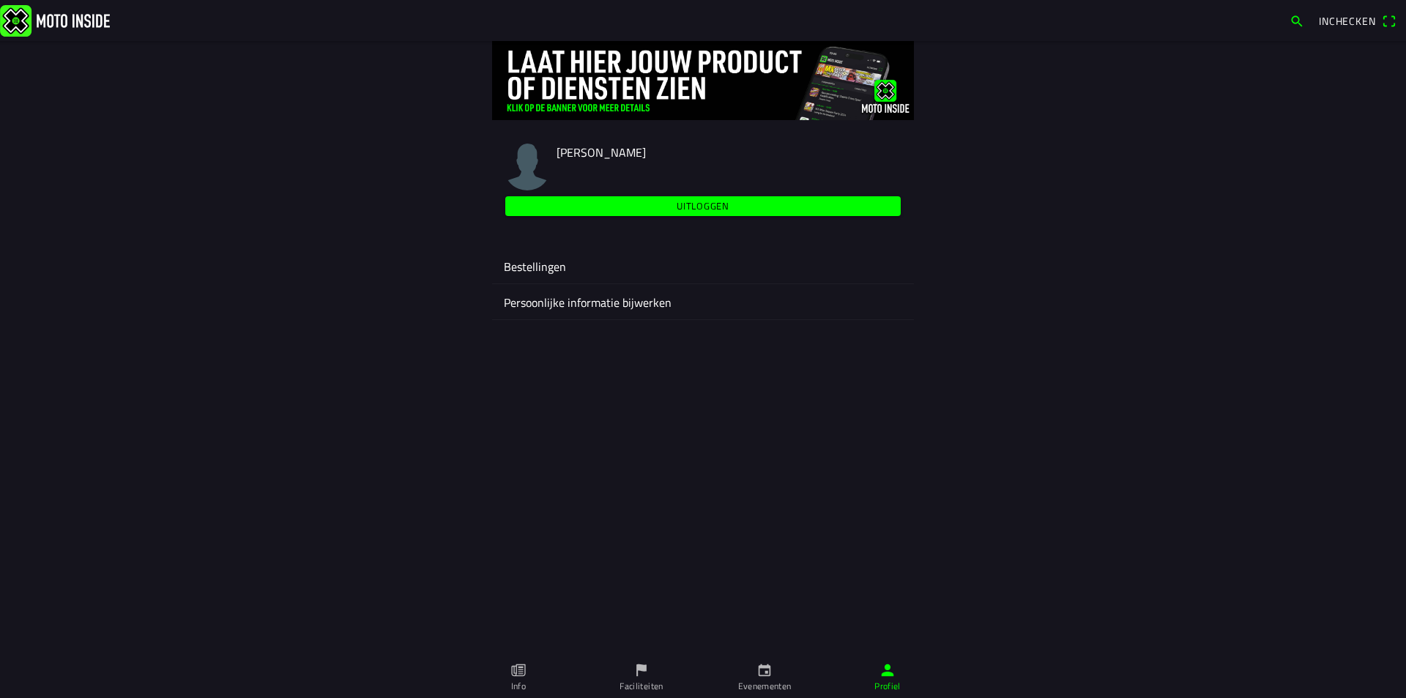
click at [666, 200] on span "Uitloggen" at bounding box center [703, 206] width 379 height 20
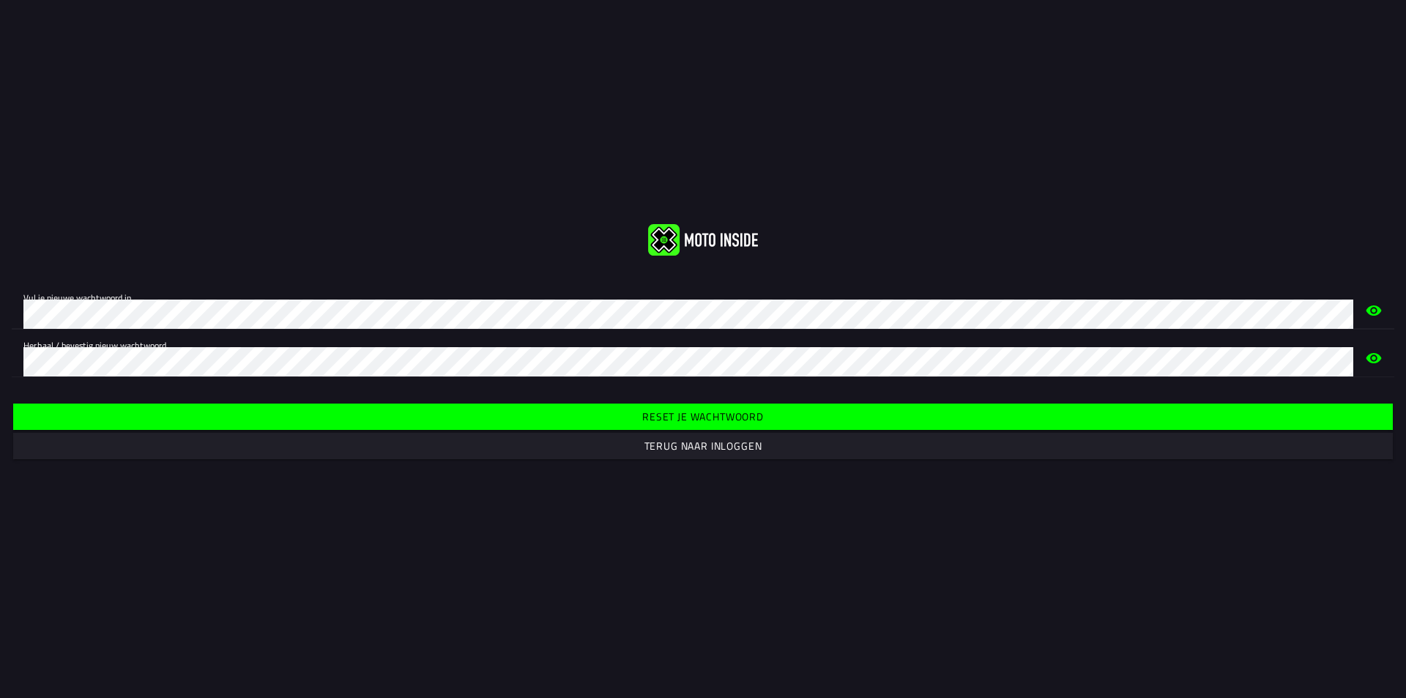
click at [422, 239] on div at bounding box center [703, 239] width 1406 height 31
click at [0, 0] on slot "Reset je wachtwoord" at bounding box center [0, 0] width 0 height 0
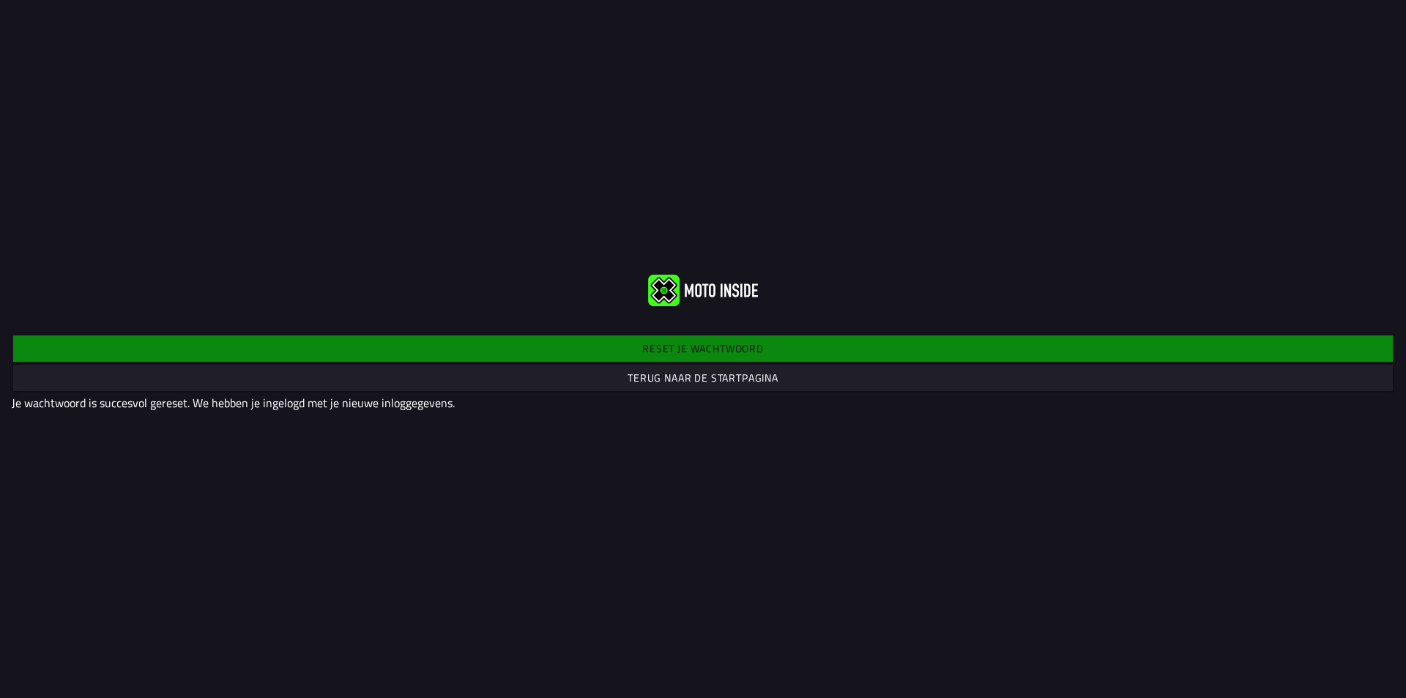
click at [701, 288] on img at bounding box center [703, 290] width 110 height 31
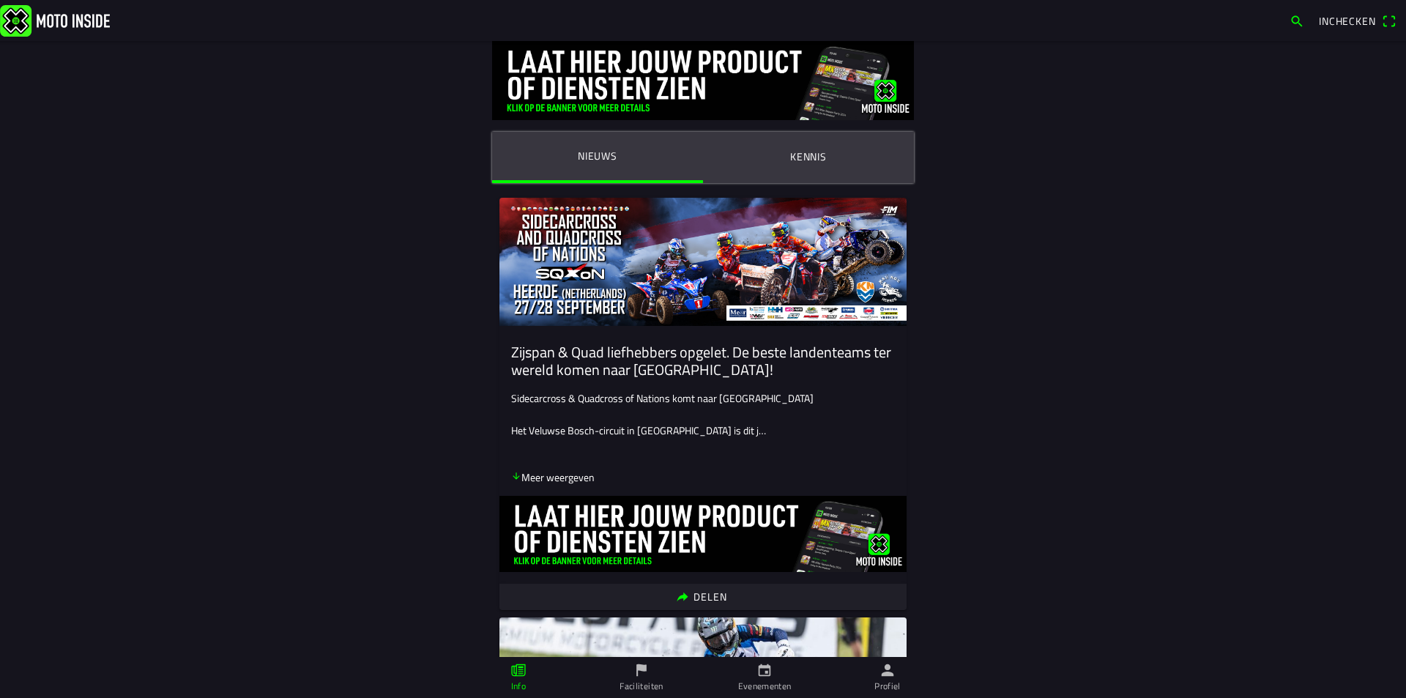
click at [1341, 21] on span "Inchecken" at bounding box center [1347, 20] width 57 height 15
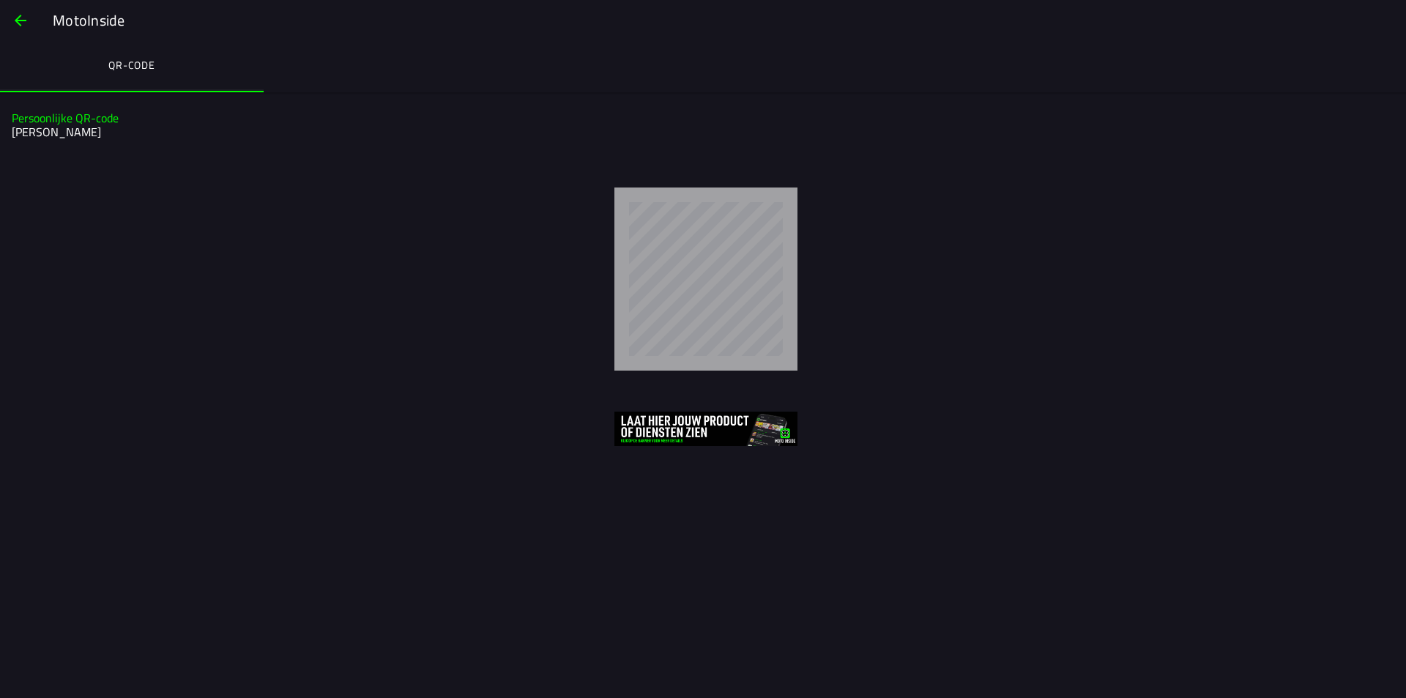
click at [15, 16] on span "button" at bounding box center [21, 20] width 18 height 35
